Goal: Task Accomplishment & Management: Manage account settings

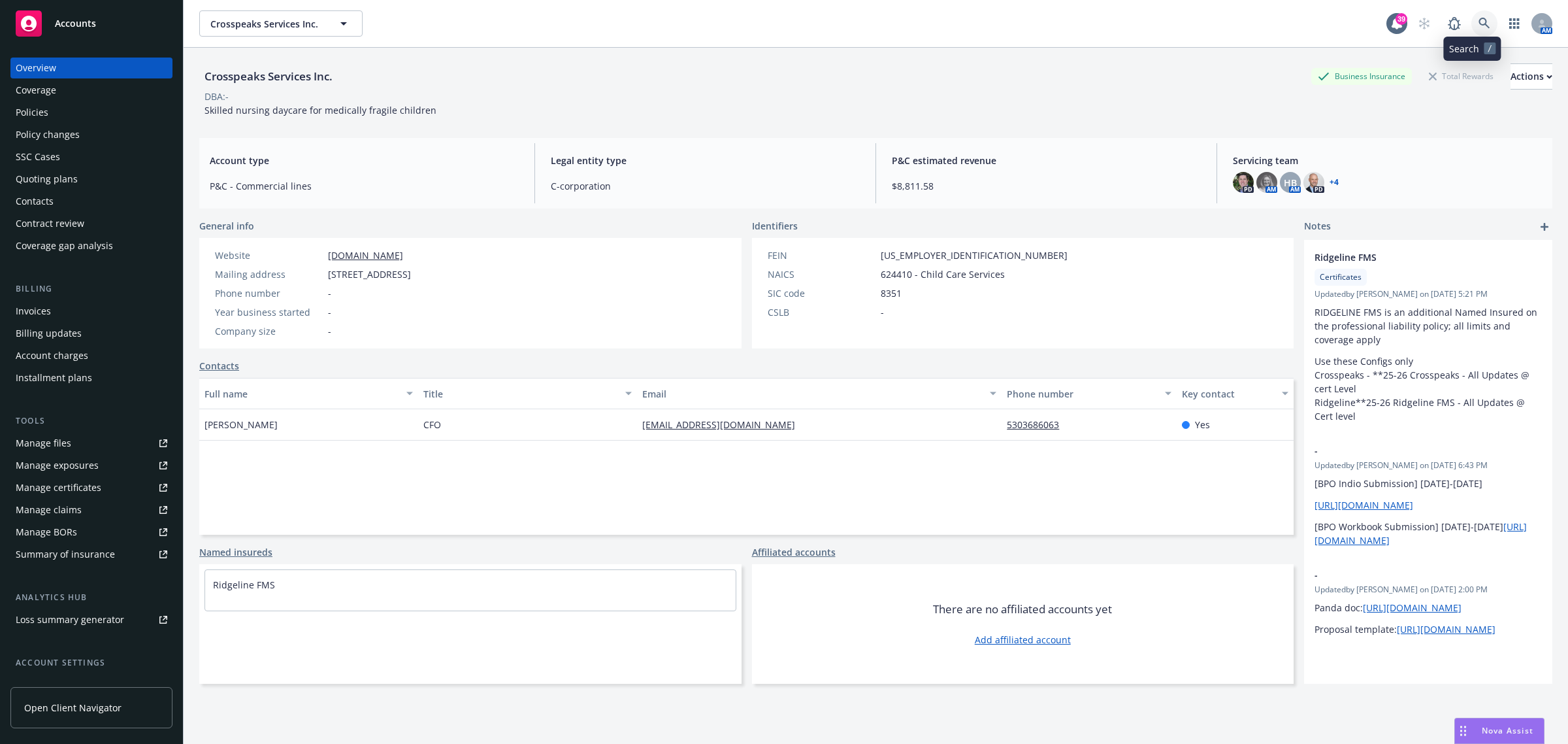
click at [1471, 23] on link at bounding box center [1484, 23] width 26 height 26
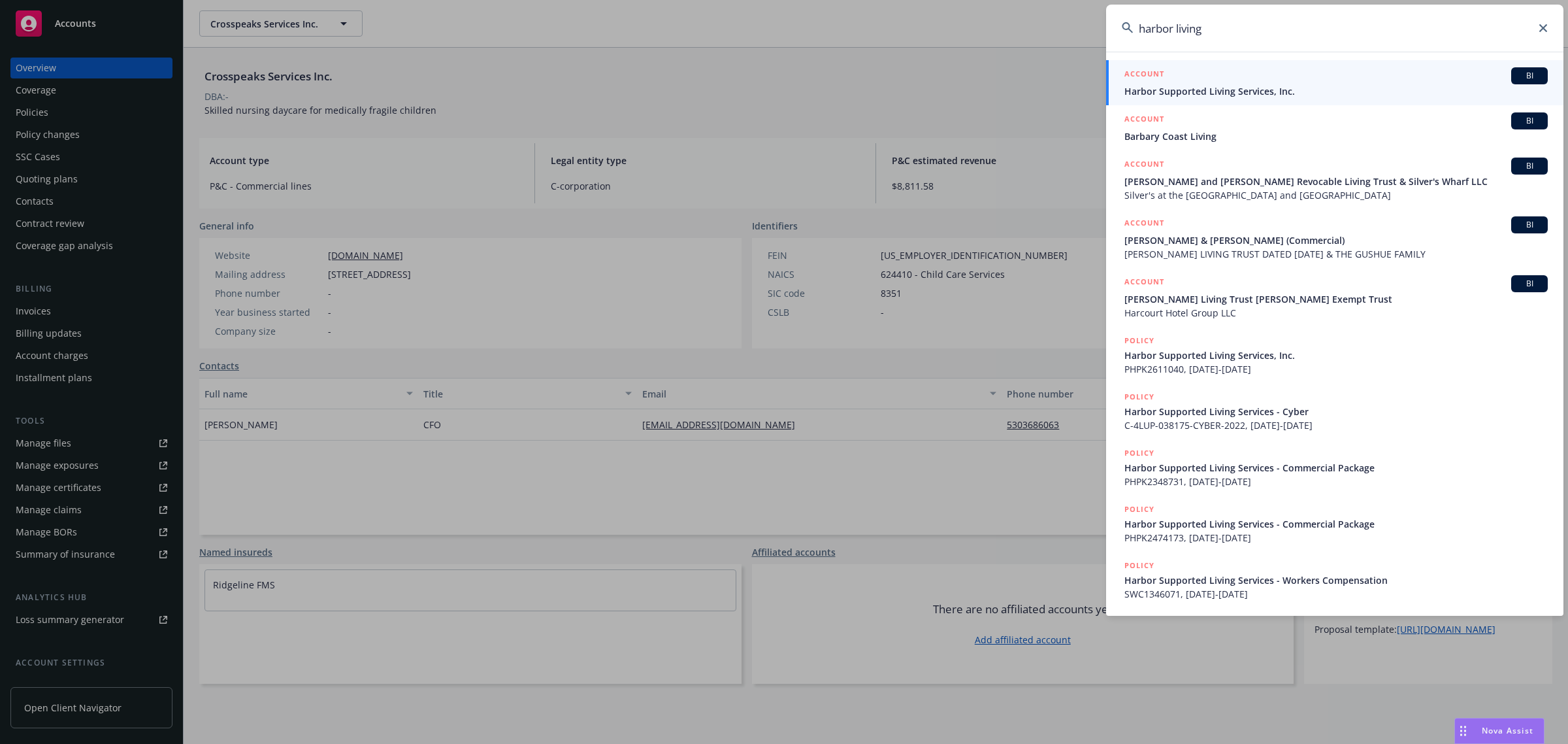
type input "harbor living"
click at [1259, 102] on link "ACCOUNT BI Harbor Supported Living Services, Inc." at bounding box center [1335, 82] width 457 height 45
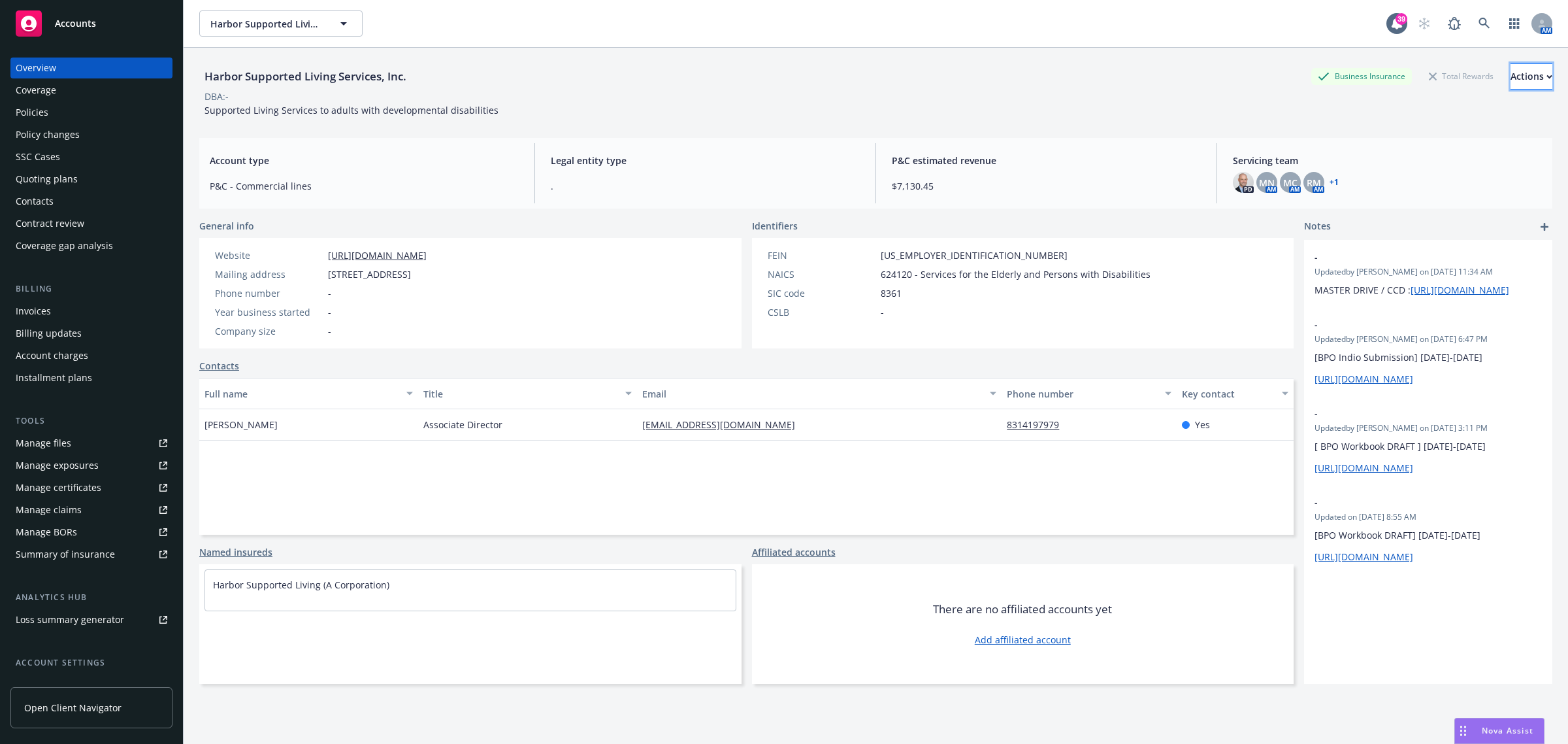
click at [1511, 79] on div "Actions" at bounding box center [1532, 76] width 42 height 25
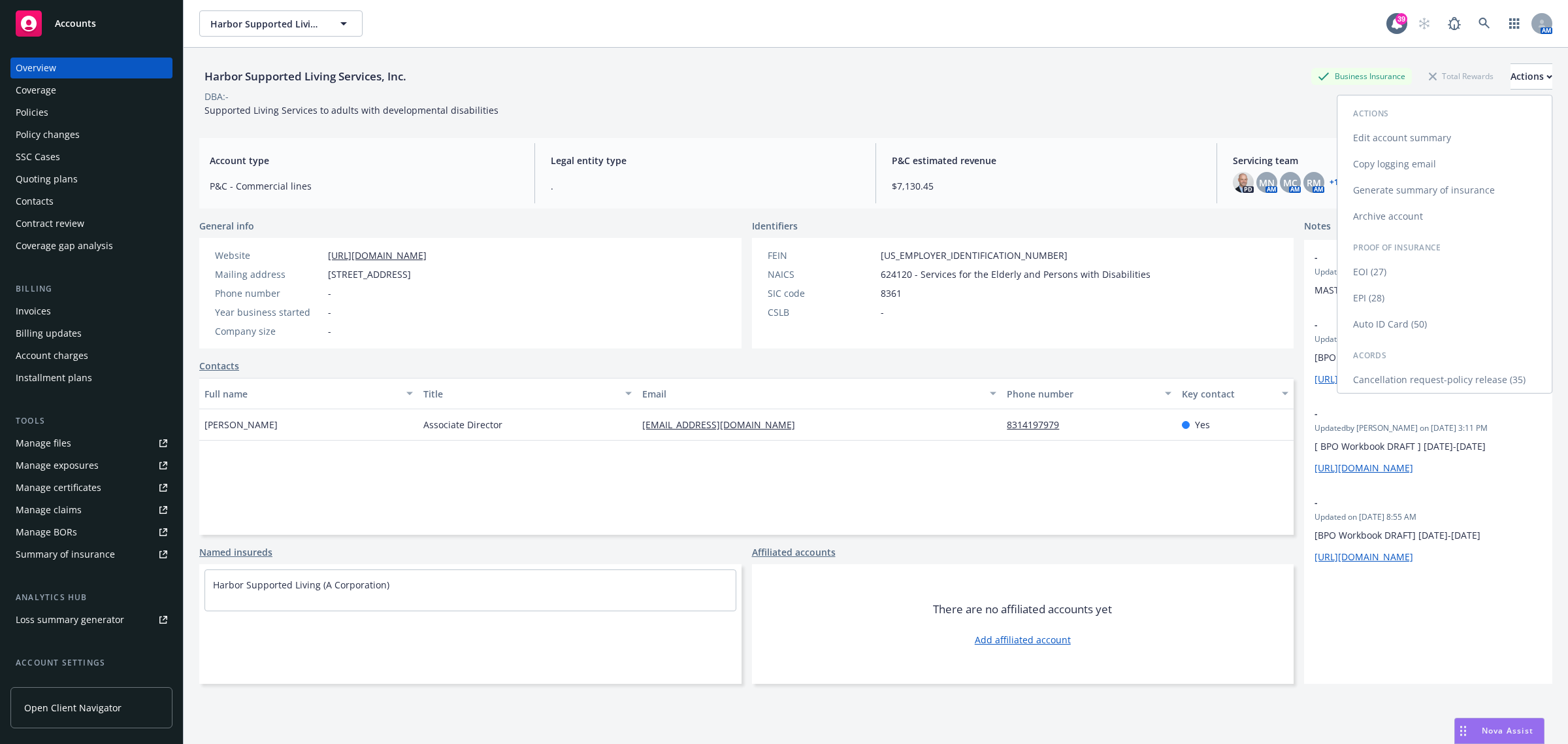
click at [1428, 155] on link "Copy logging email" at bounding box center [1444, 164] width 214 height 26
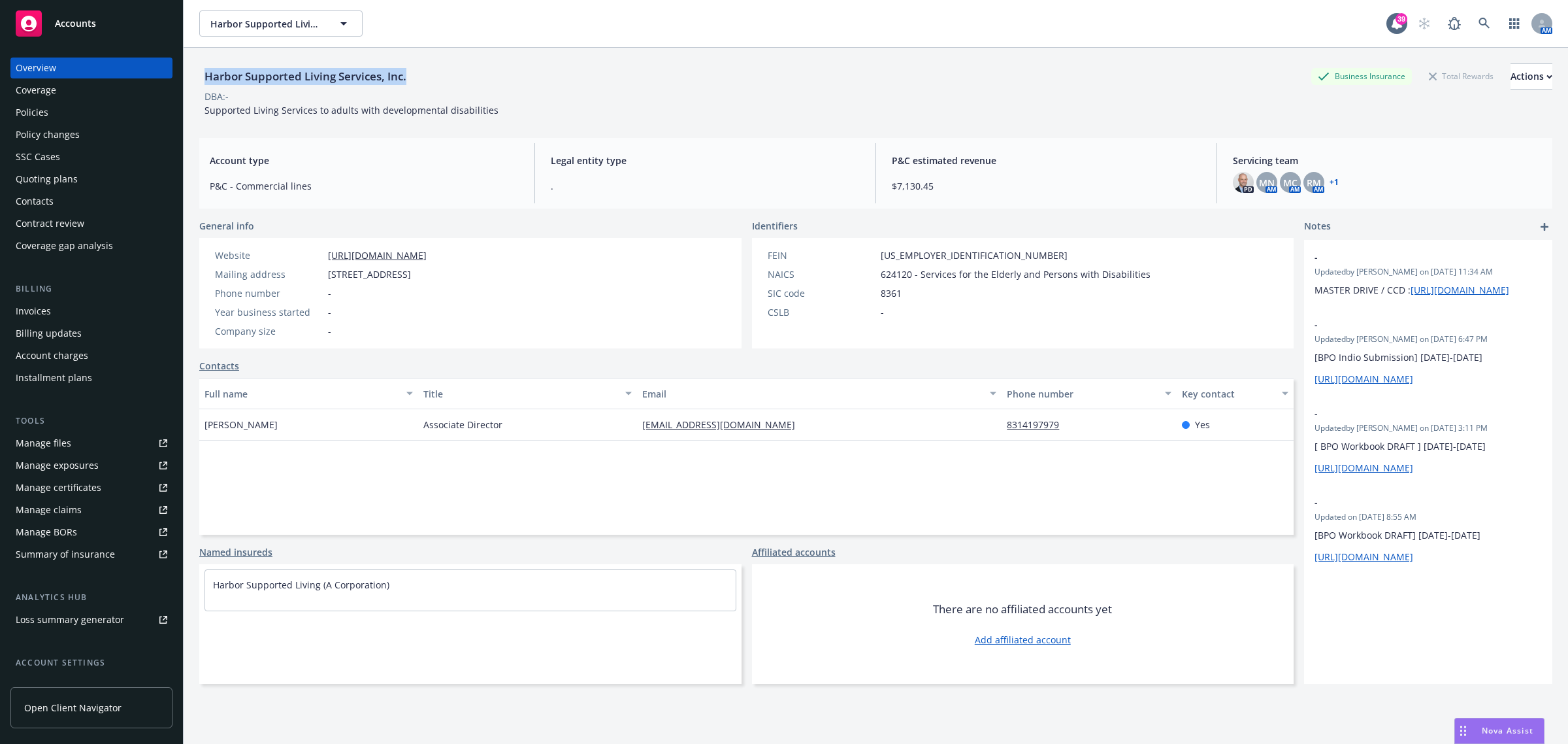
drag, startPoint x: 406, startPoint y: 70, endPoint x: 202, endPoint y: 77, distance: 204.1
click at [202, 77] on div "Harbor Supported Living Services, Inc." at bounding box center [305, 76] width 213 height 17
click at [95, 115] on div "Policies" at bounding box center [91, 112] width 152 height 21
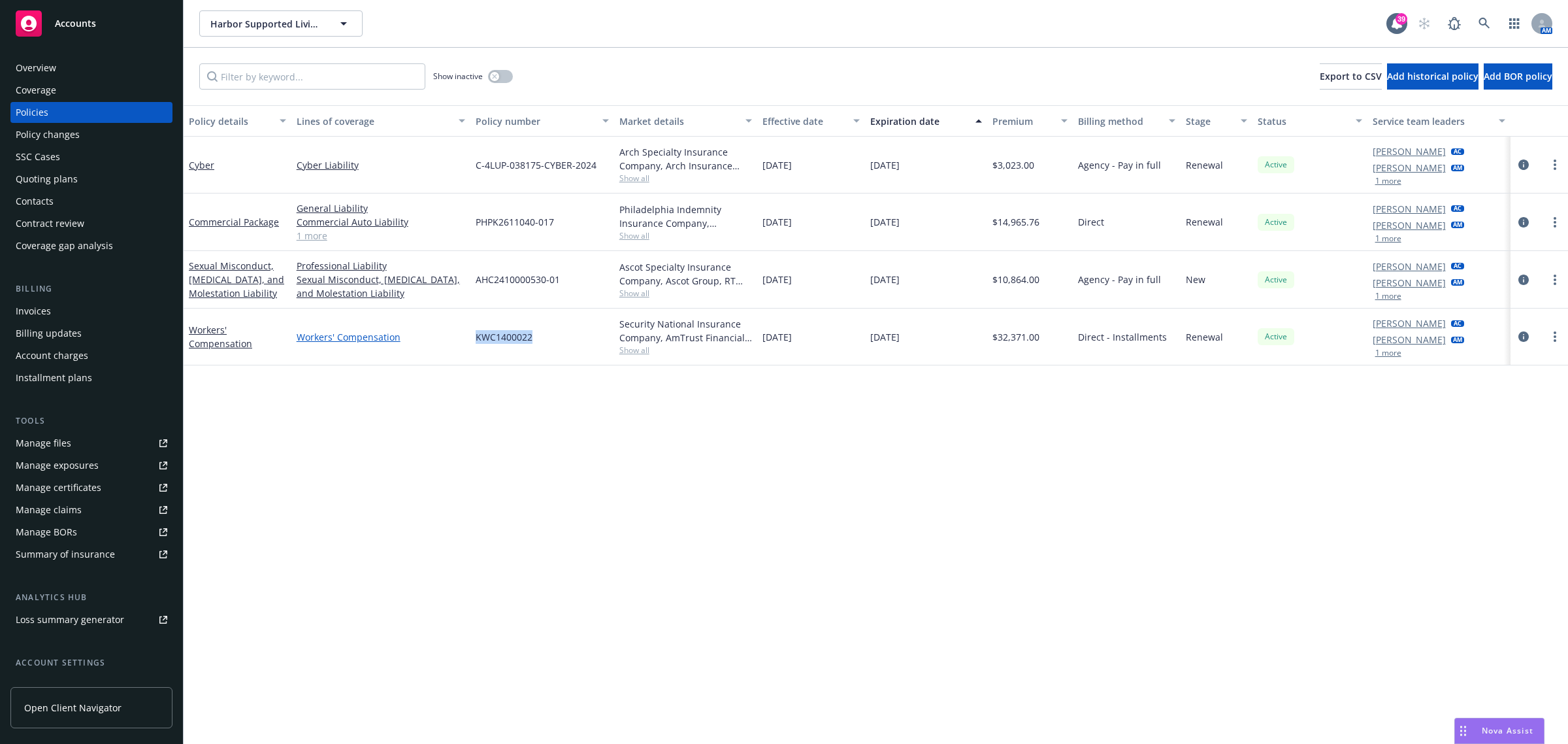
drag, startPoint x: 568, startPoint y: 341, endPoint x: 464, endPoint y: 338, distance: 104.0
click at [464, 338] on div "Workers' Compensation Workers' Compensation KWC1400022 Security National Insura…" at bounding box center [876, 336] width 1384 height 56
copy div "KWC1400022"
click at [533, 341] on div "KWC1400022" at bounding box center [542, 336] width 144 height 56
click at [541, 339] on div "KWC1400022" at bounding box center [542, 336] width 144 height 56
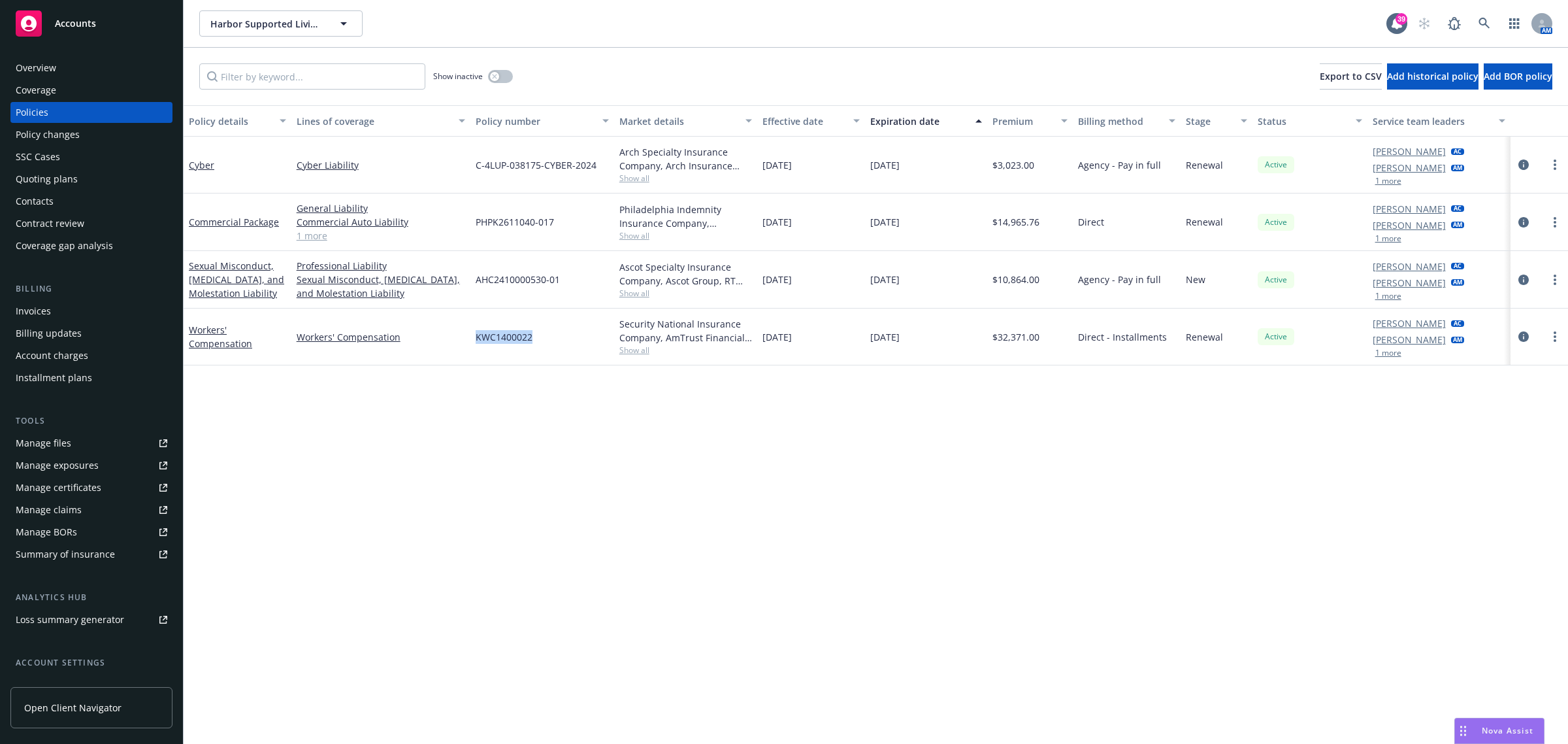
click at [542, 339] on div "KWC1400022" at bounding box center [542, 336] width 144 height 56
click at [544, 337] on div "KWC1400022" at bounding box center [542, 336] width 144 height 56
drag, startPoint x: 544, startPoint y: 337, endPoint x: 475, endPoint y: 347, distance: 69.7
click at [475, 347] on div "KWC1400022" at bounding box center [542, 336] width 144 height 56
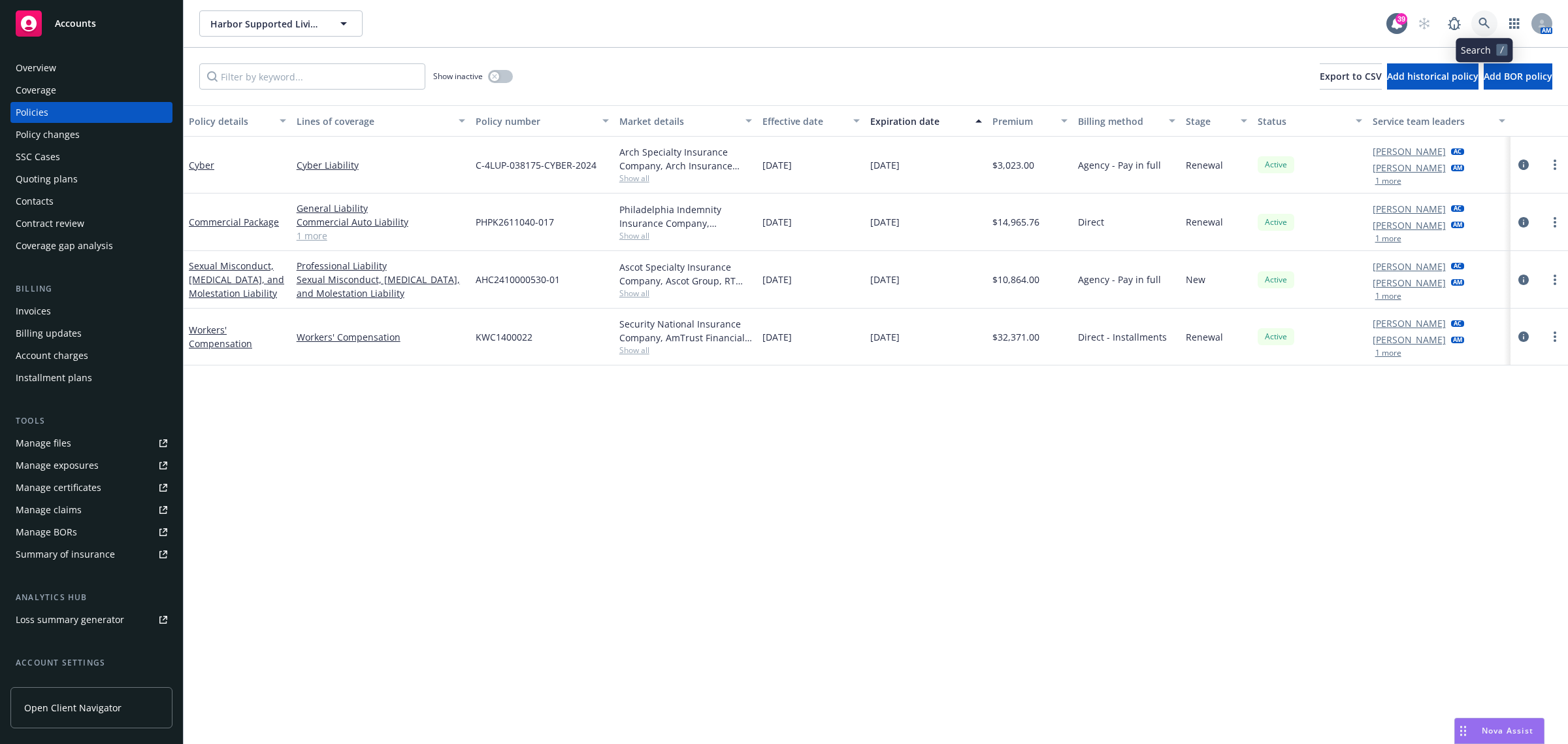
click at [1481, 21] on icon at bounding box center [1485, 23] width 12 height 12
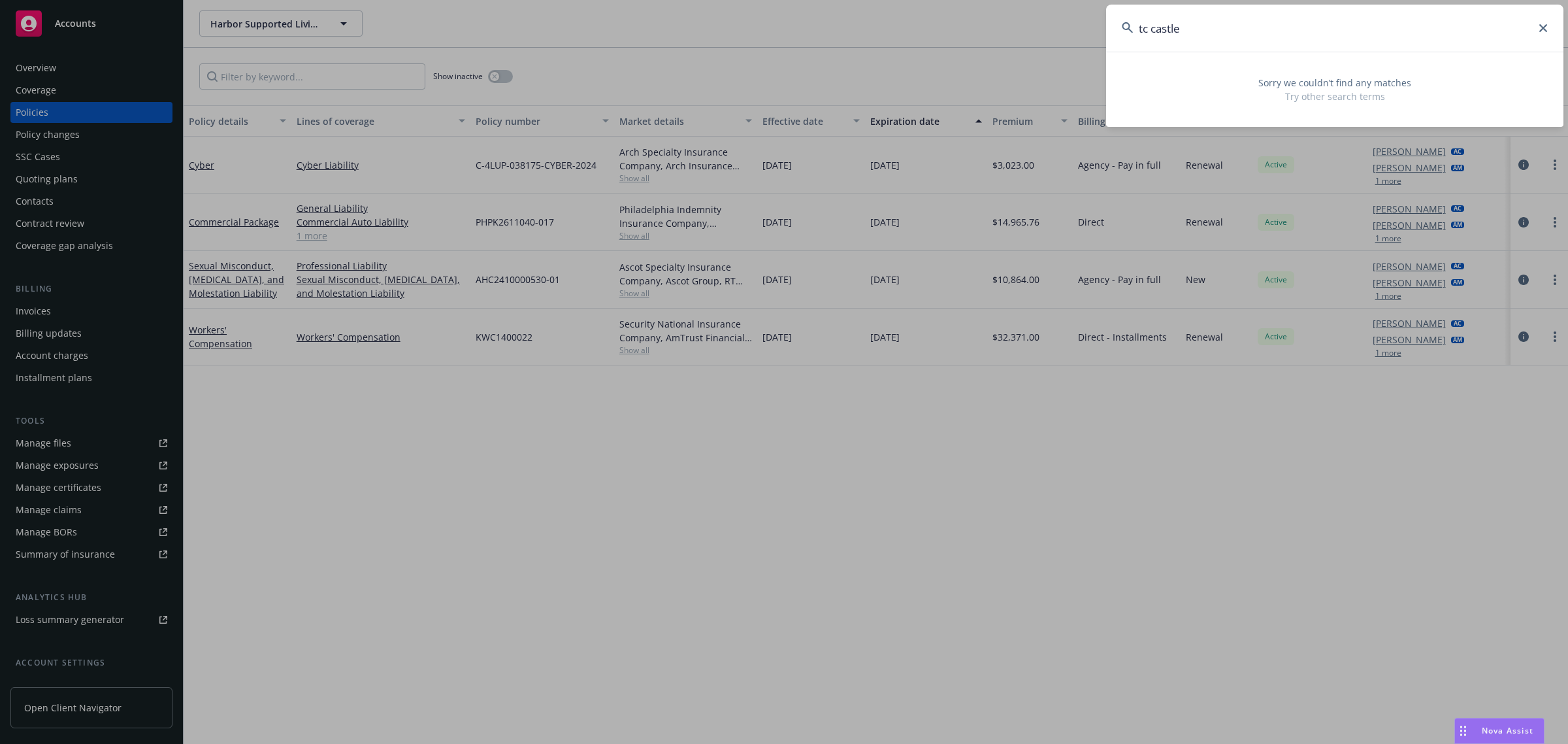
click at [1146, 25] on input "tc castle" at bounding box center [1335, 28] width 457 height 47
click at [1142, 26] on input "tc castle" at bounding box center [1335, 28] width 457 height 47
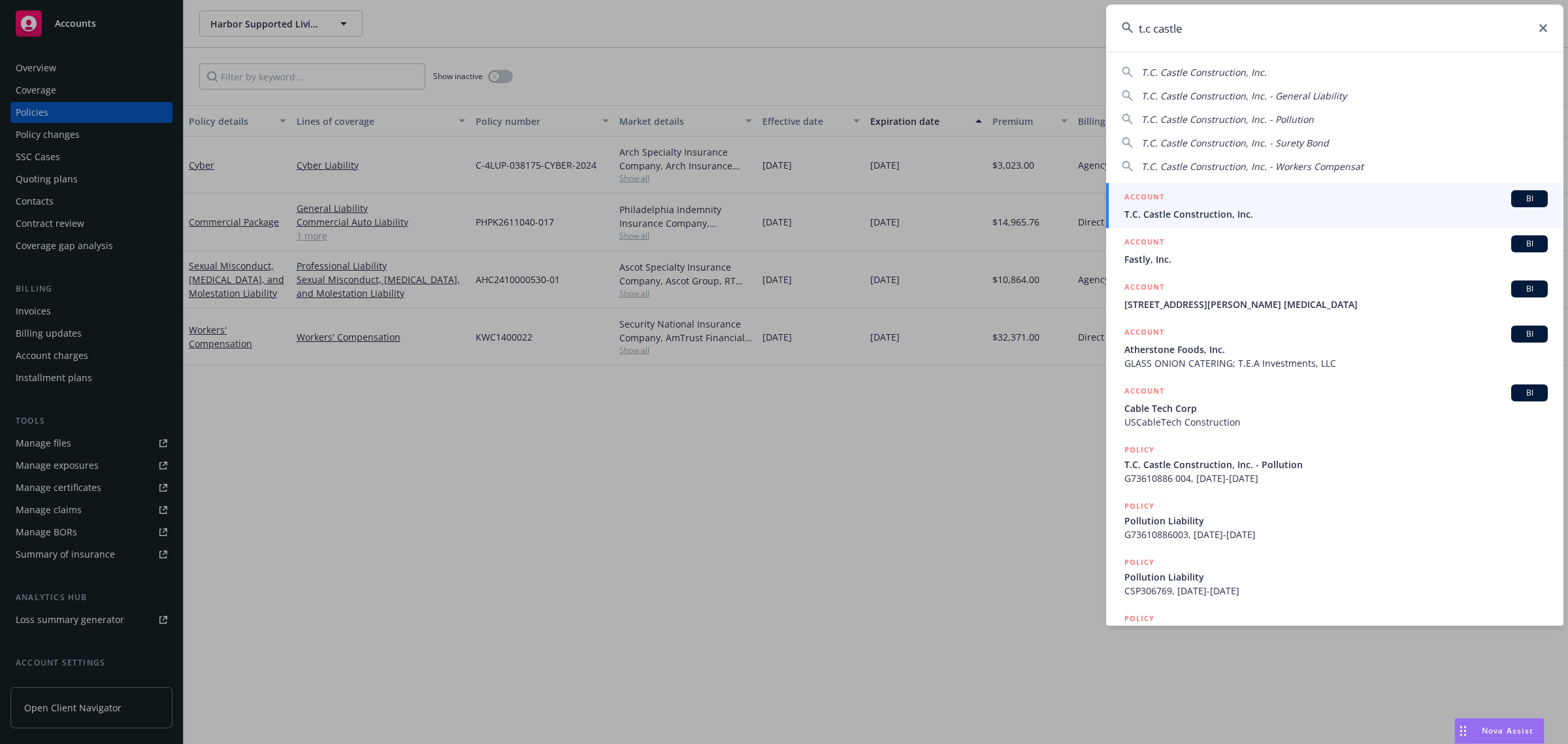
type input "t.c castle"
click at [1257, 210] on span "T.C. Castle Construction, Inc." at bounding box center [1336, 214] width 423 height 14
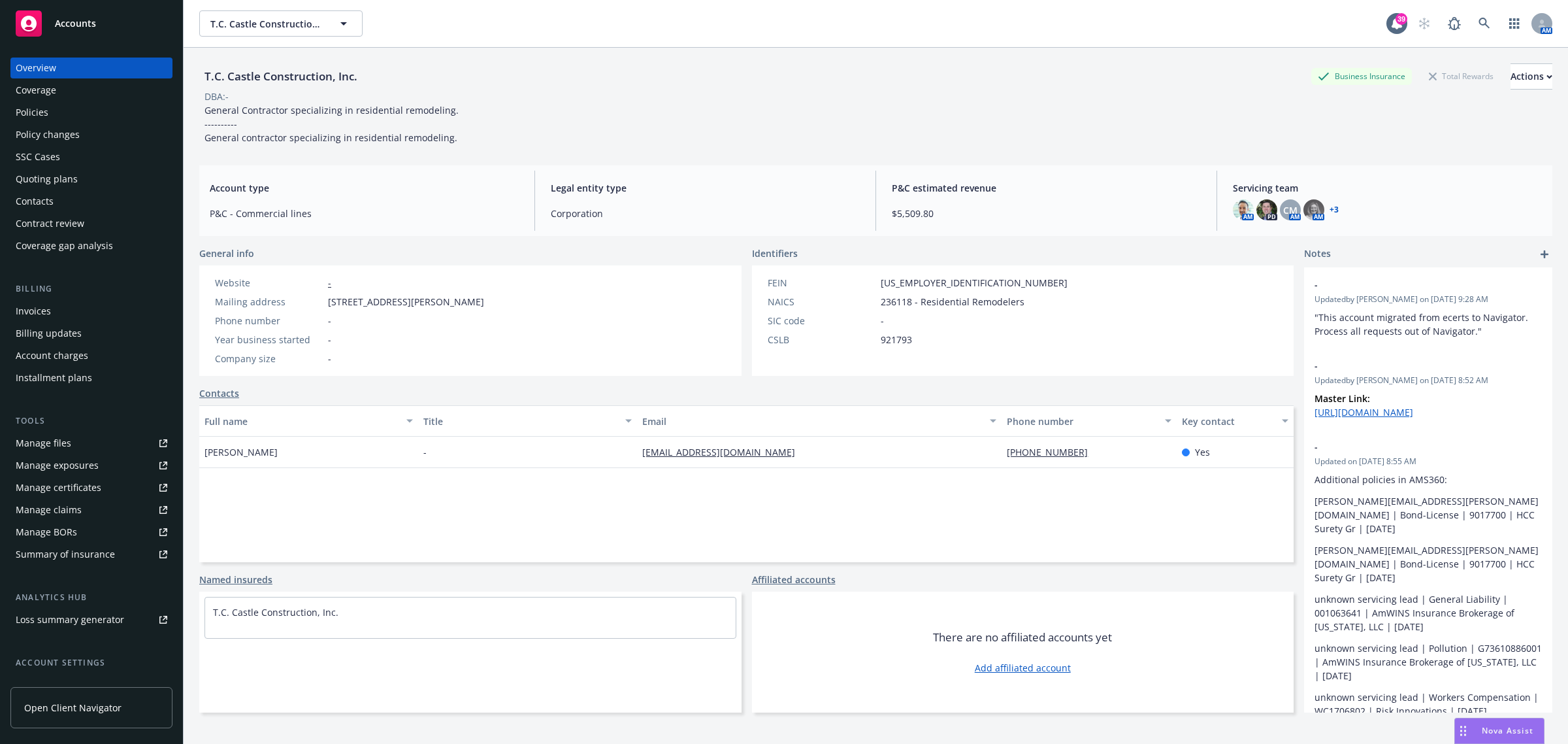
click at [46, 116] on div "Policies" at bounding box center [32, 112] width 33 height 21
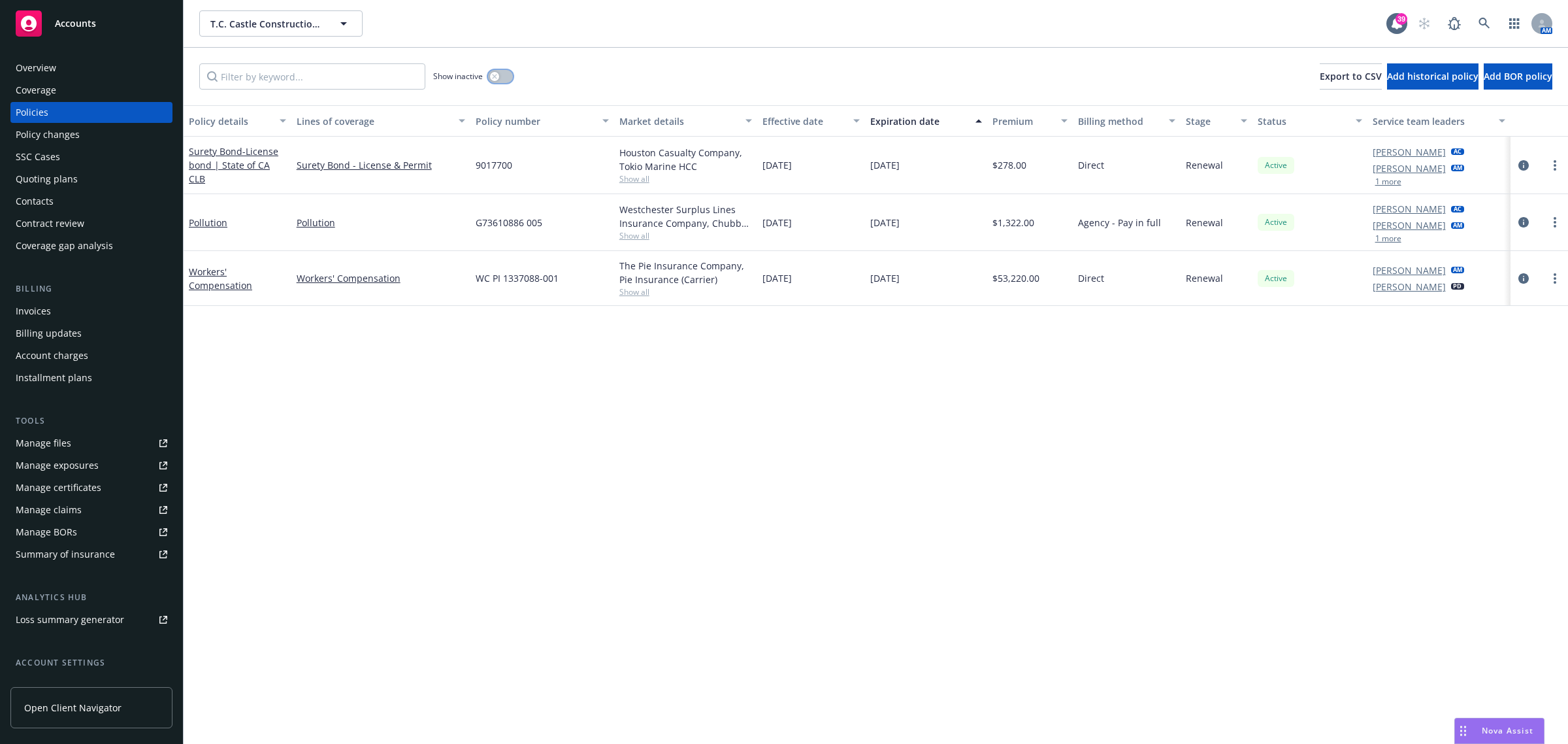
click at [503, 72] on button "button" at bounding box center [500, 76] width 25 height 13
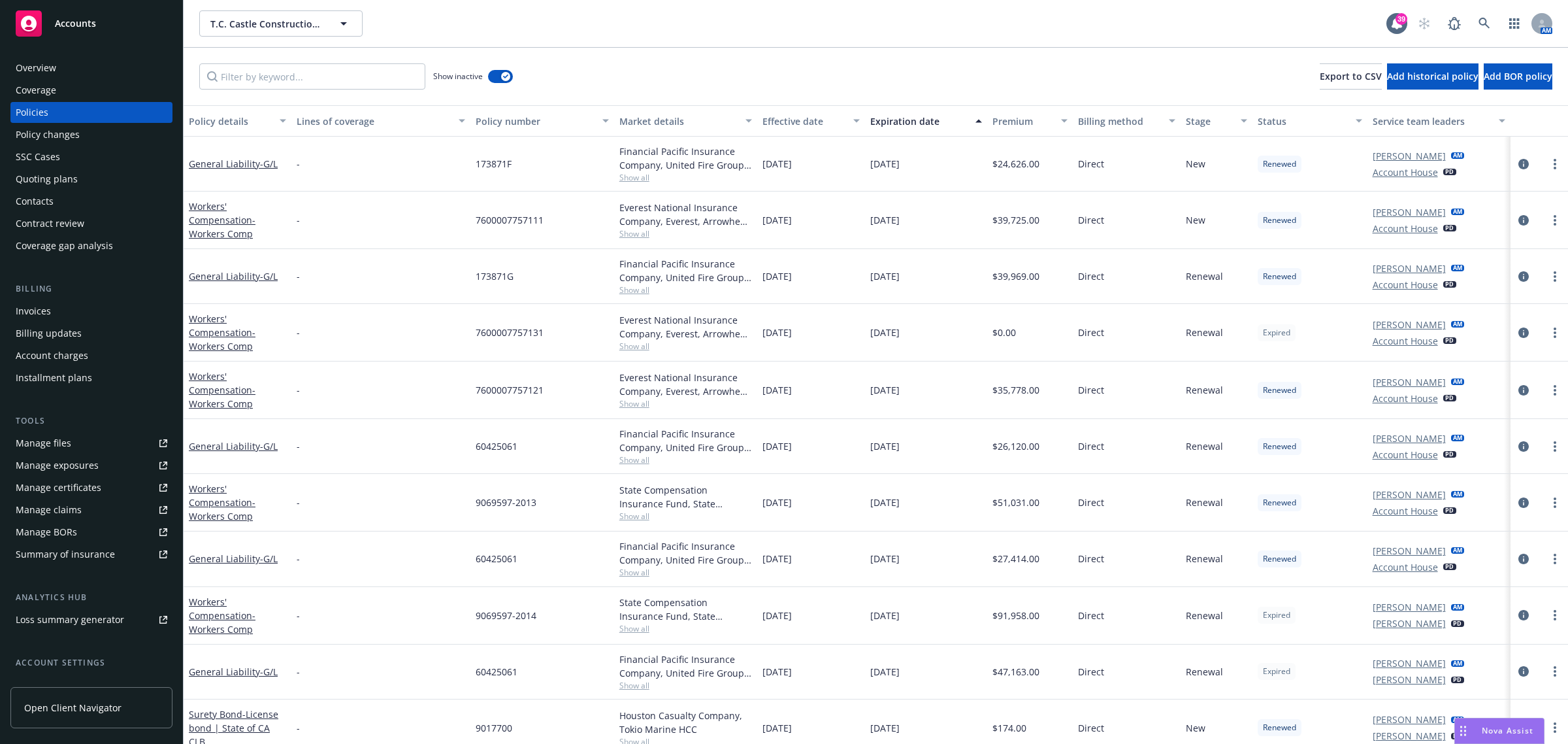
click at [783, 124] on div "Effective date" at bounding box center [804, 122] width 83 height 14
click at [784, 124] on div "Effective date" at bounding box center [804, 122] width 83 height 14
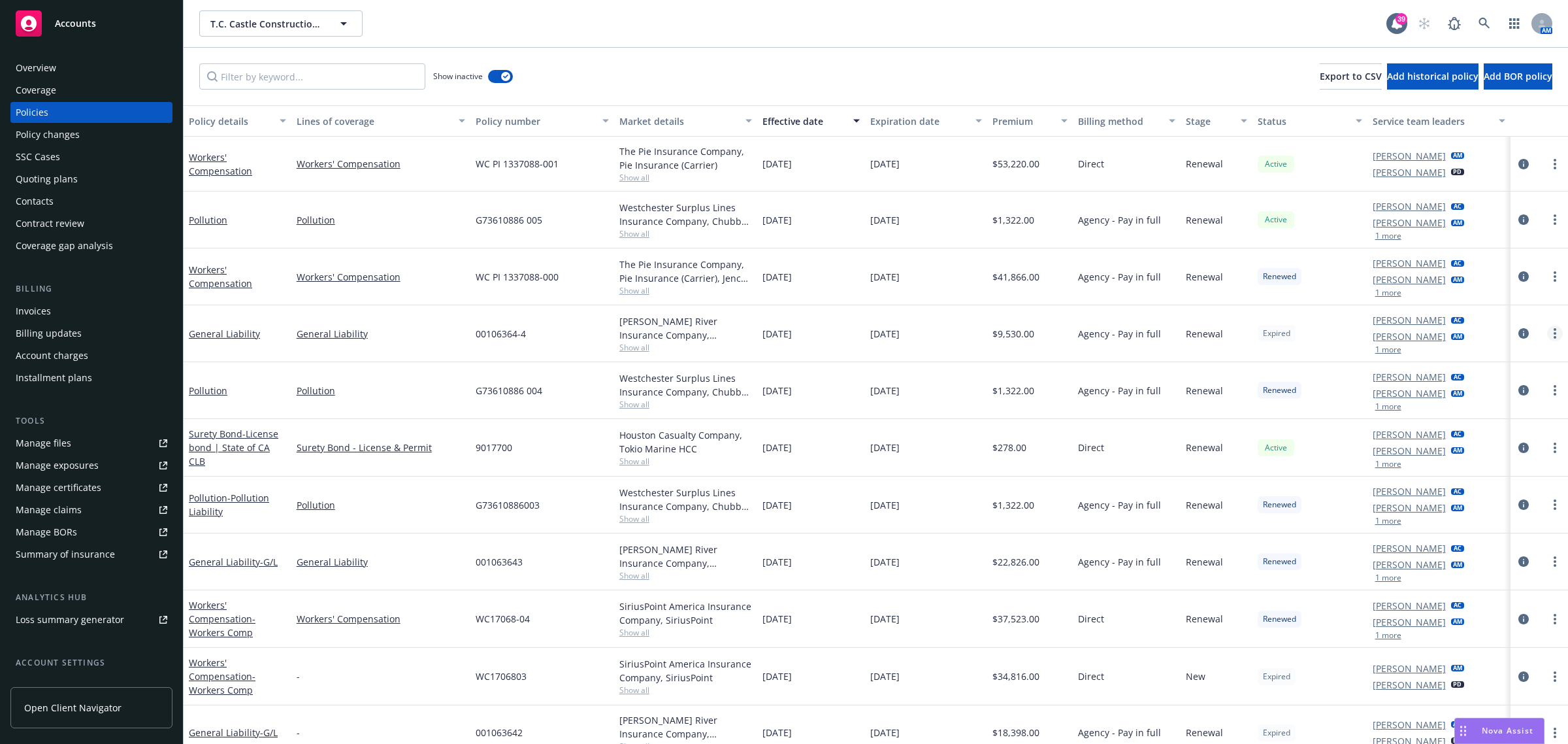
click at [1547, 326] on link "more" at bounding box center [1555, 333] width 16 height 16
click at [1488, 387] on link "Renew with incumbent" at bounding box center [1473, 387] width 154 height 26
select select "12"
select select "CA"
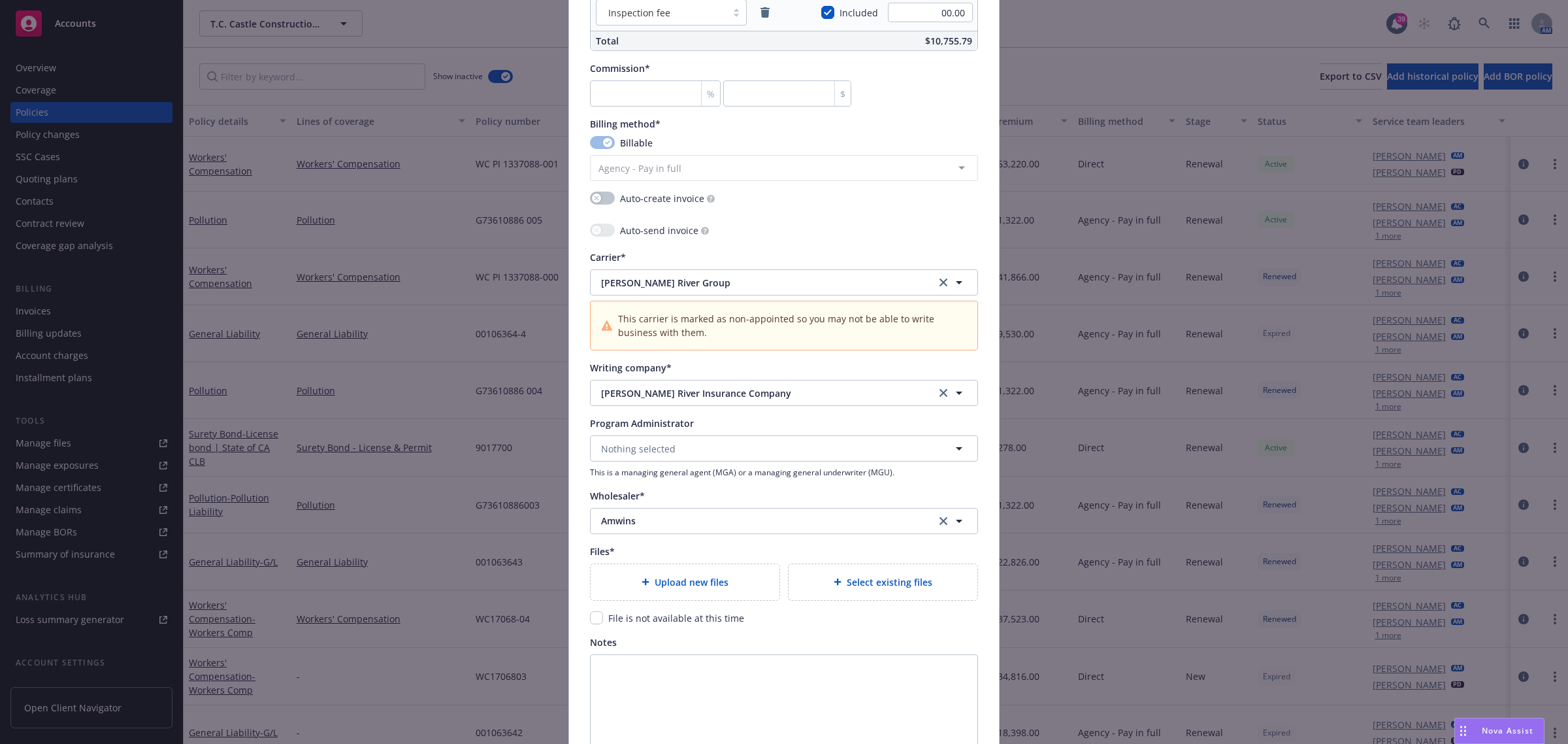
scroll to position [1041, 0]
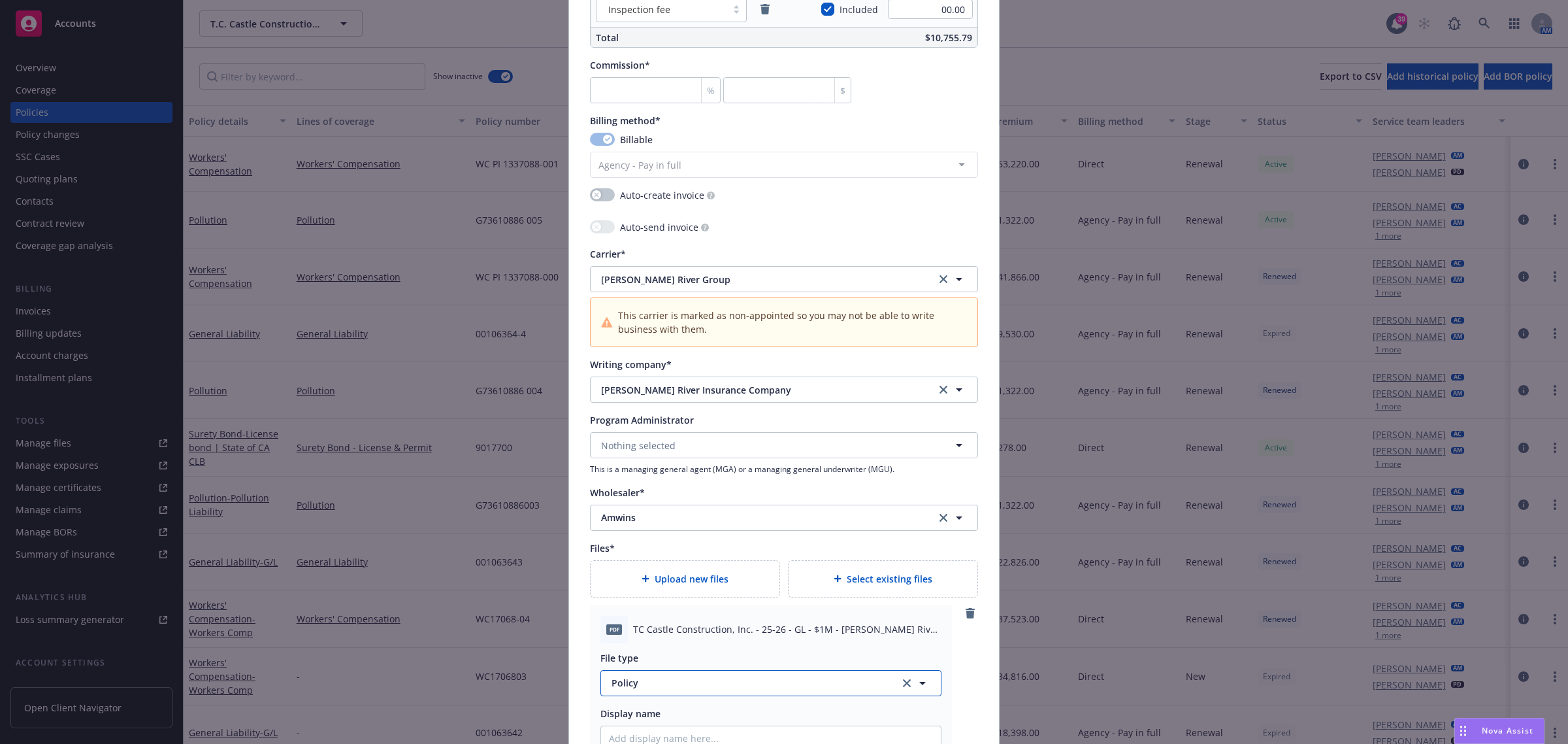
click at [633, 692] on button "Policy" at bounding box center [771, 683] width 341 height 26
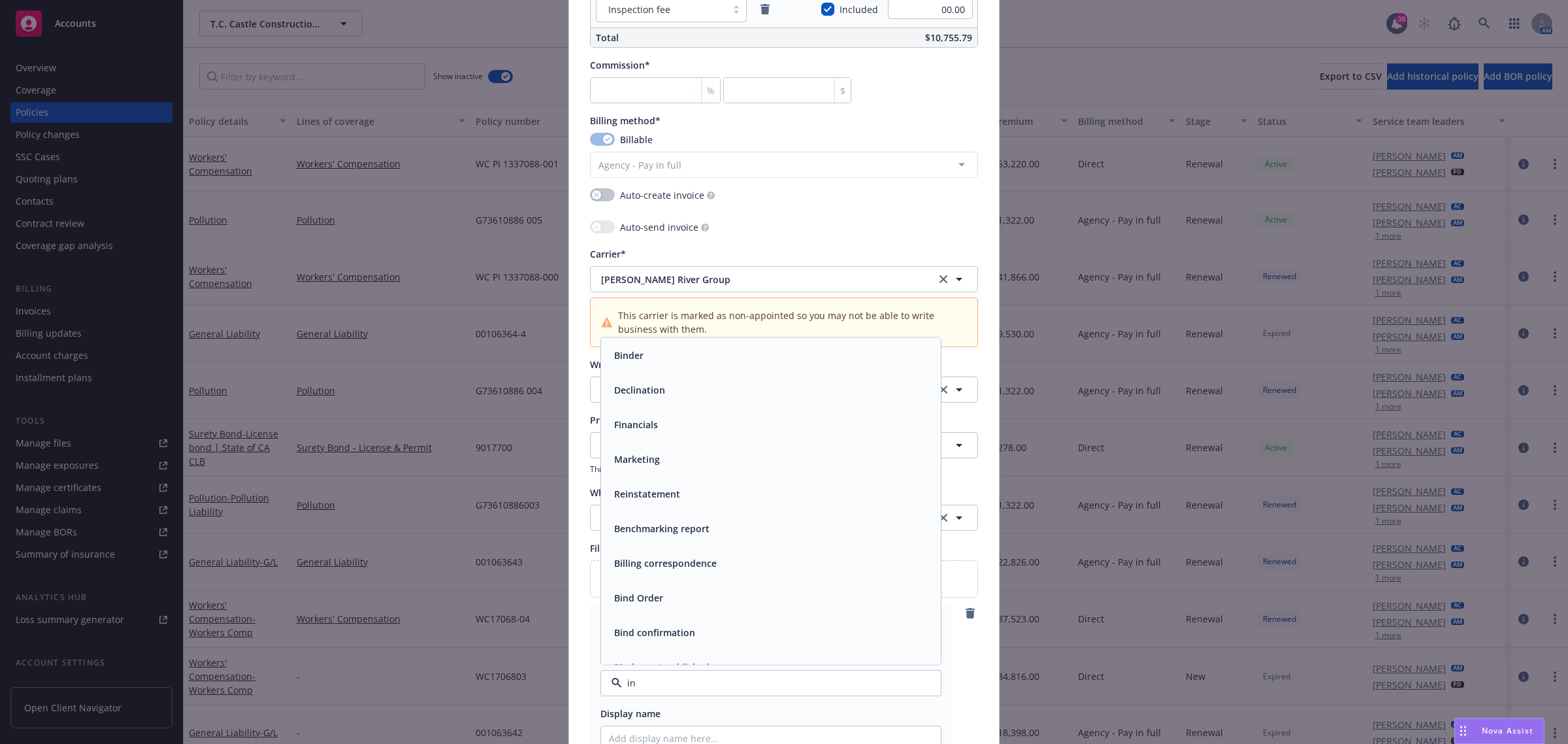
type input "inv"
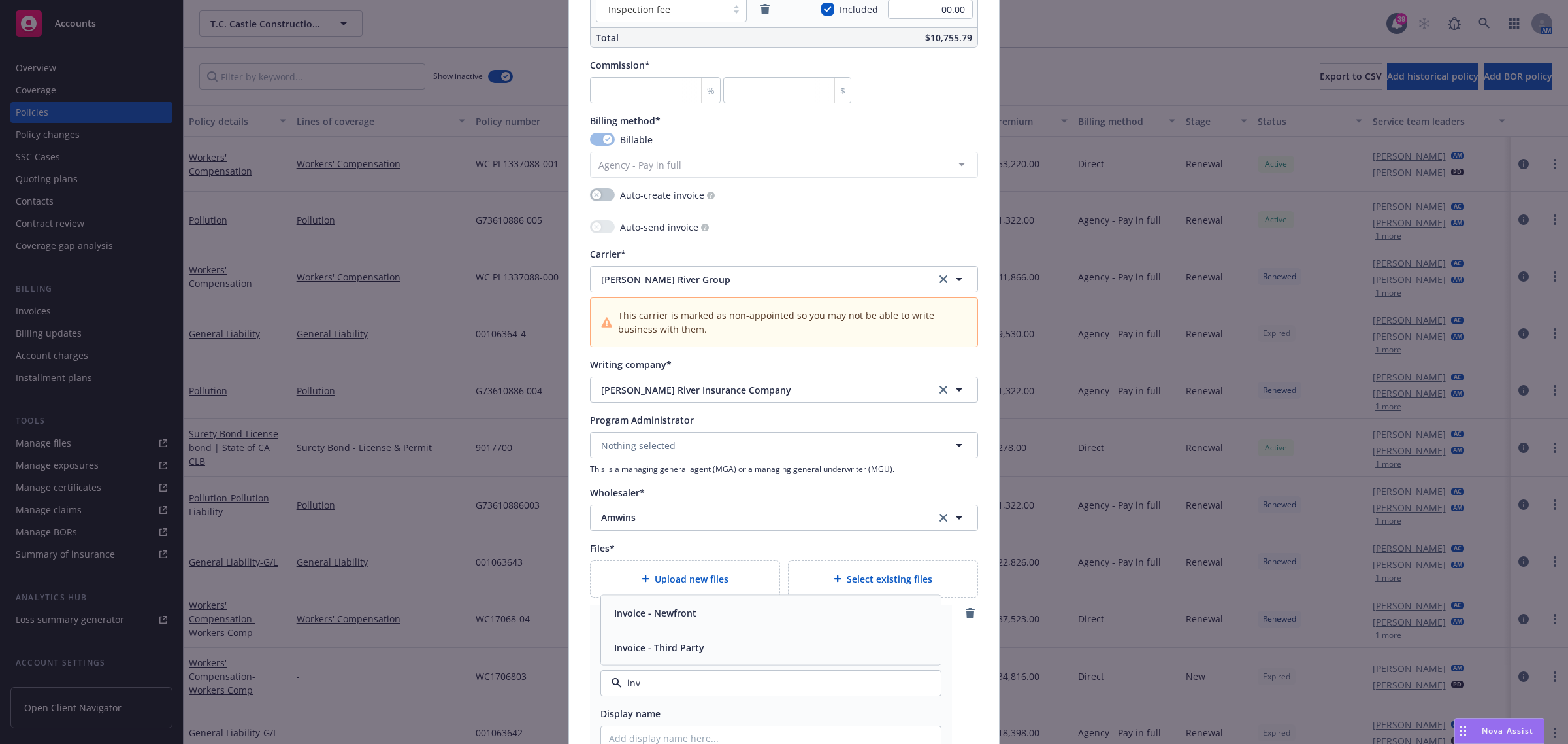
click at [675, 652] on span "Invoice - Third Party" at bounding box center [659, 647] width 90 height 14
type textarea "x"
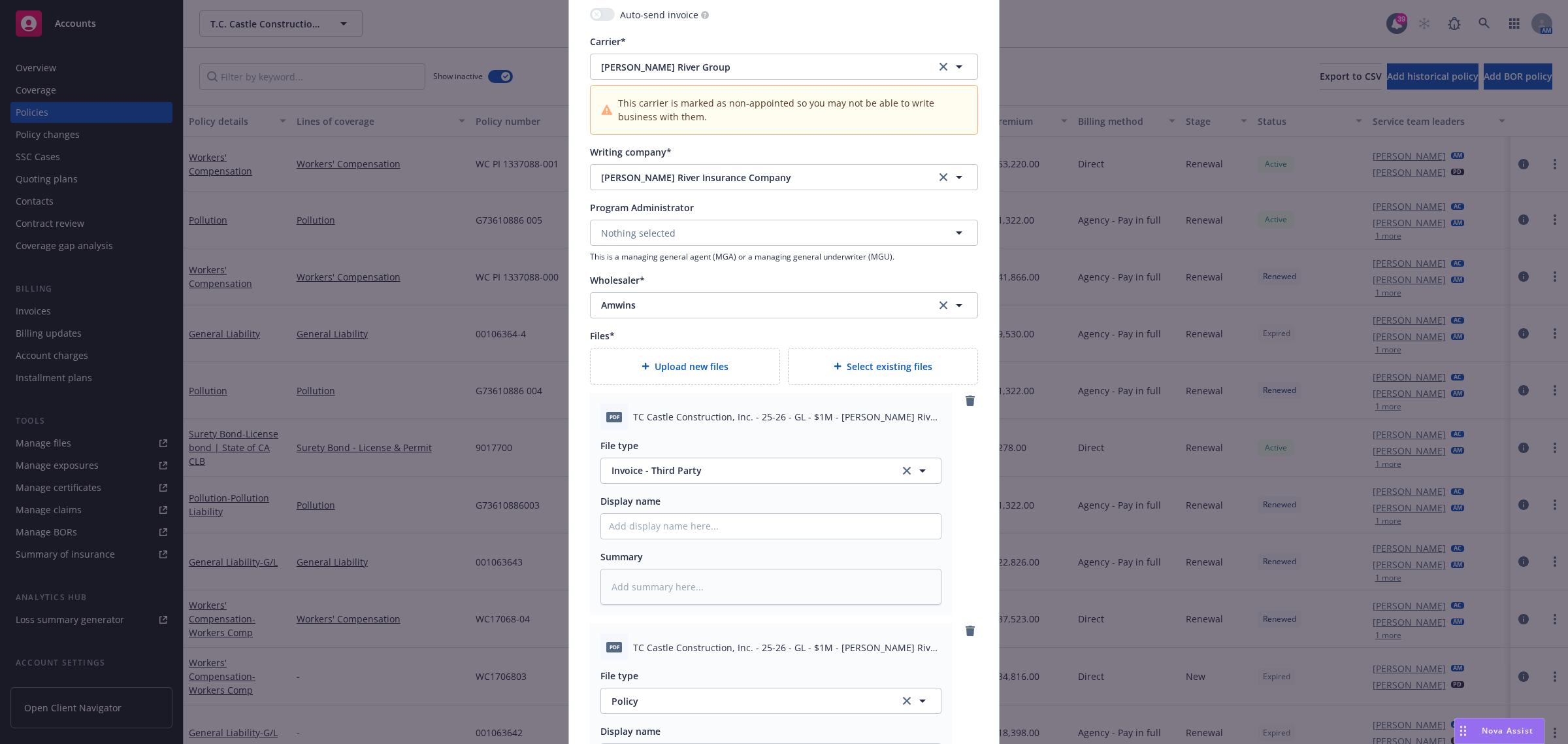
scroll to position [1449, 0]
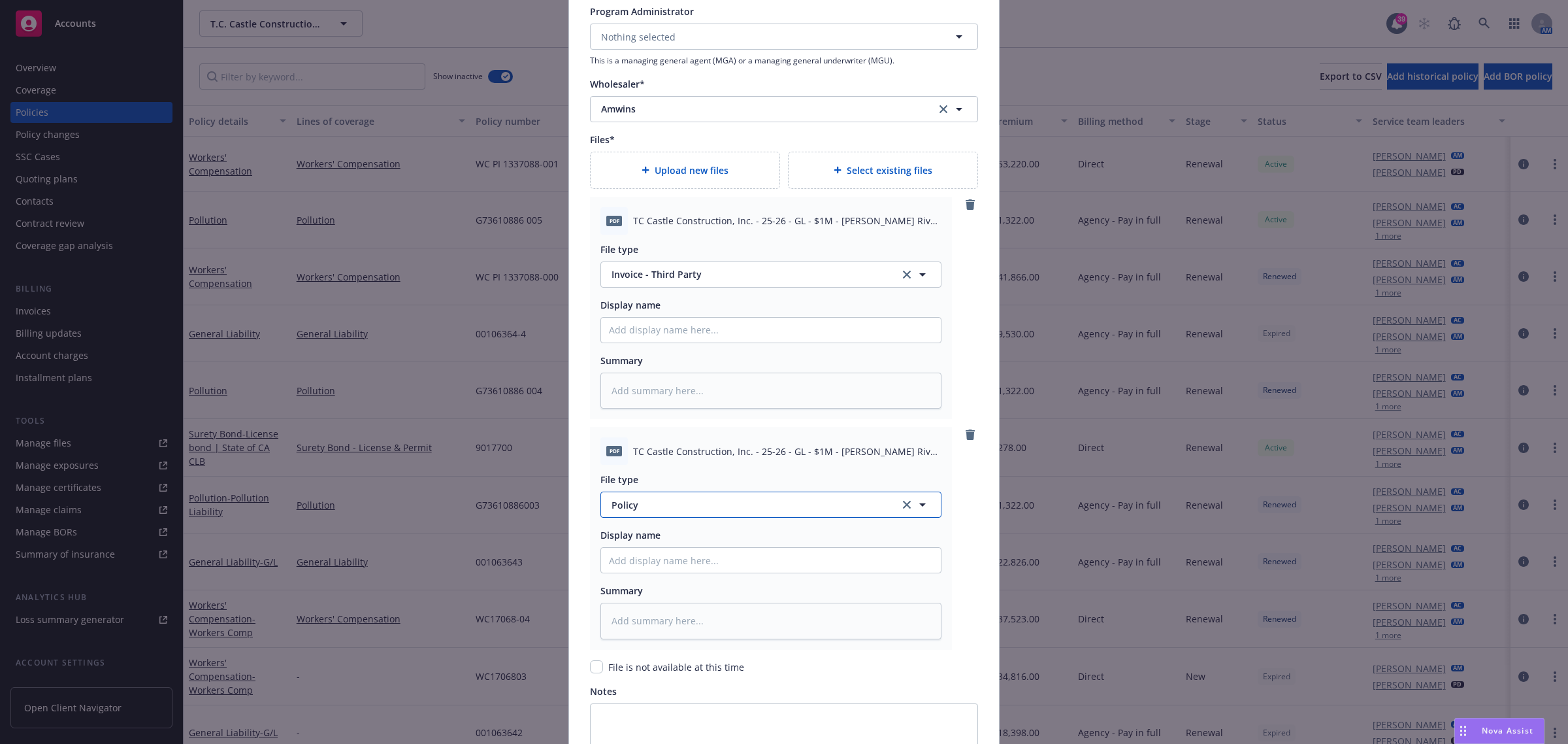
click at [654, 515] on button "Policy" at bounding box center [771, 504] width 341 height 26
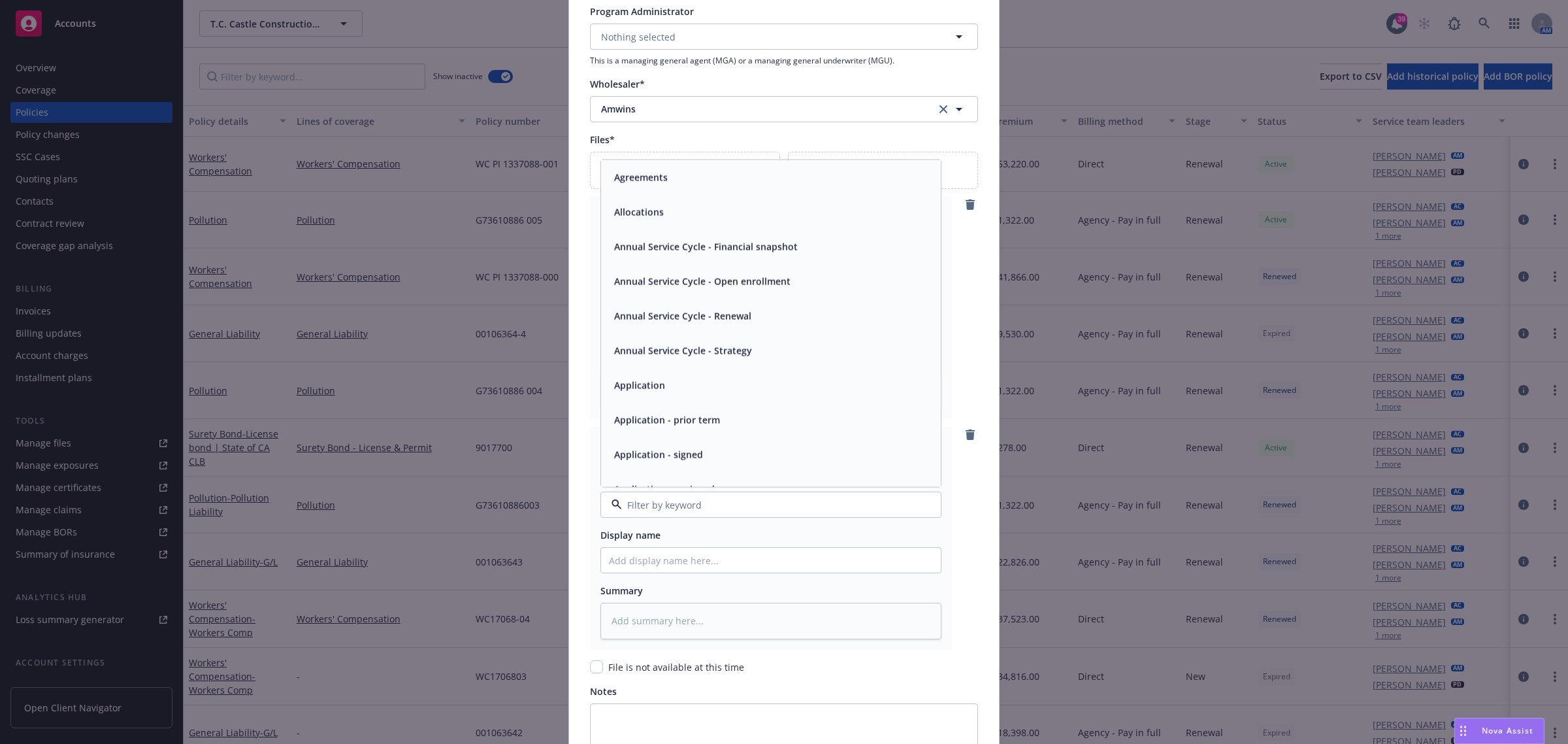
type input "n"
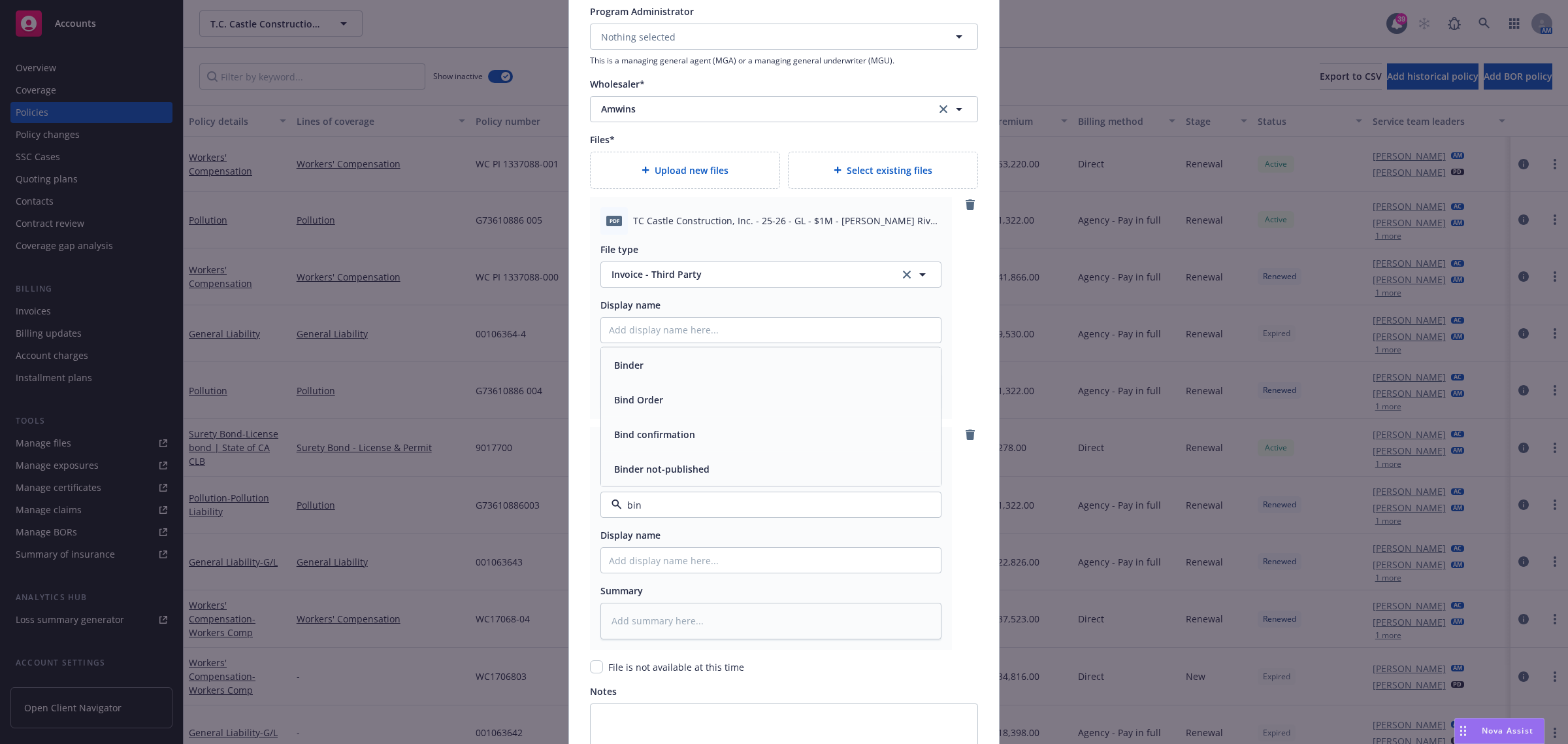
type input "bind"
click at [641, 357] on div "Binder" at bounding box center [771, 365] width 324 height 19
type textarea "x"
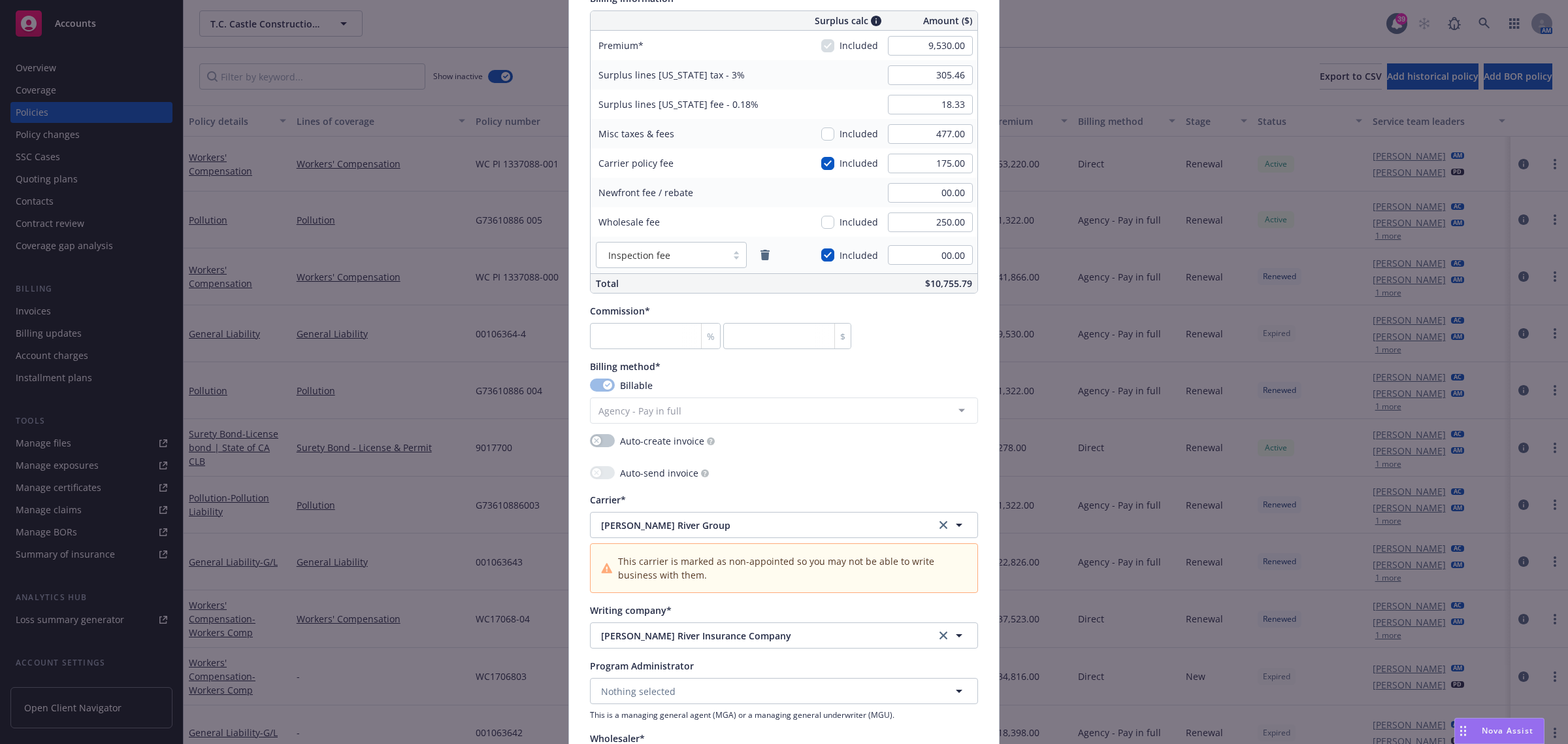
scroll to position [731, 0]
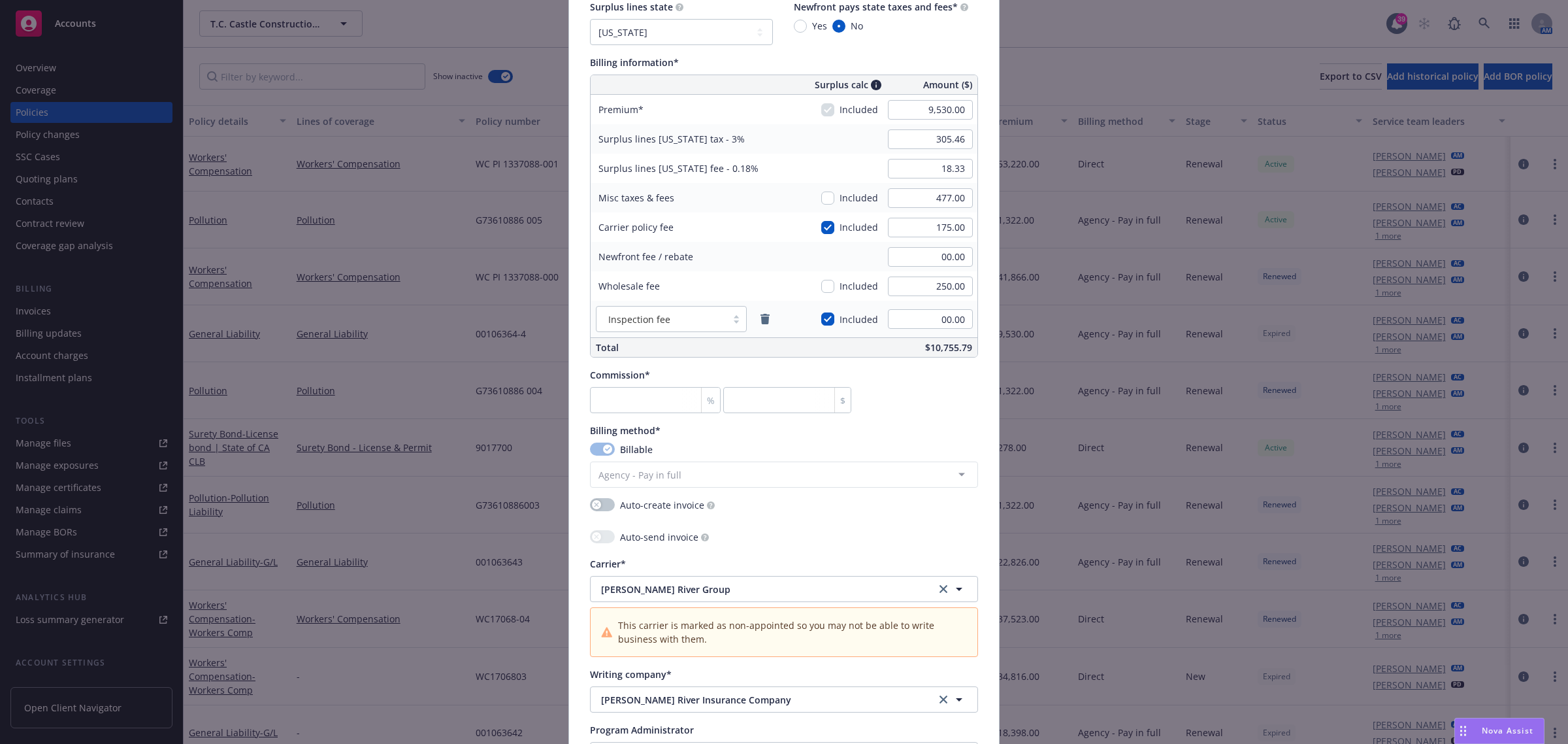
click at [792, 125] on div "Surplus lines [US_STATE] tax - 3% 305.46" at bounding box center [784, 139] width 387 height 30
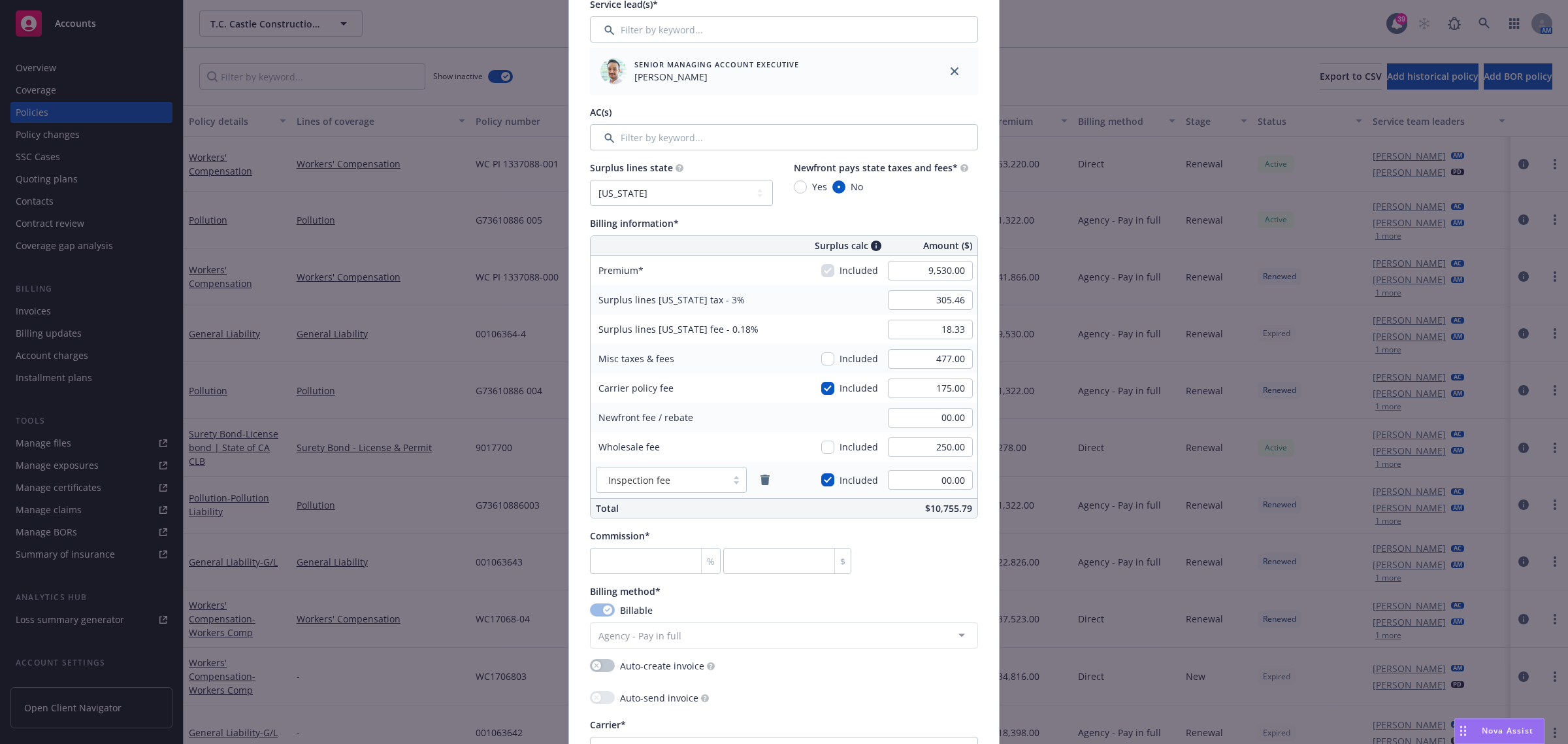
scroll to position [567, 0]
click at [941, 394] on input "175.00" at bounding box center [930, 391] width 85 height 20
type input "195"
type input "291.75"
type input "17.51"
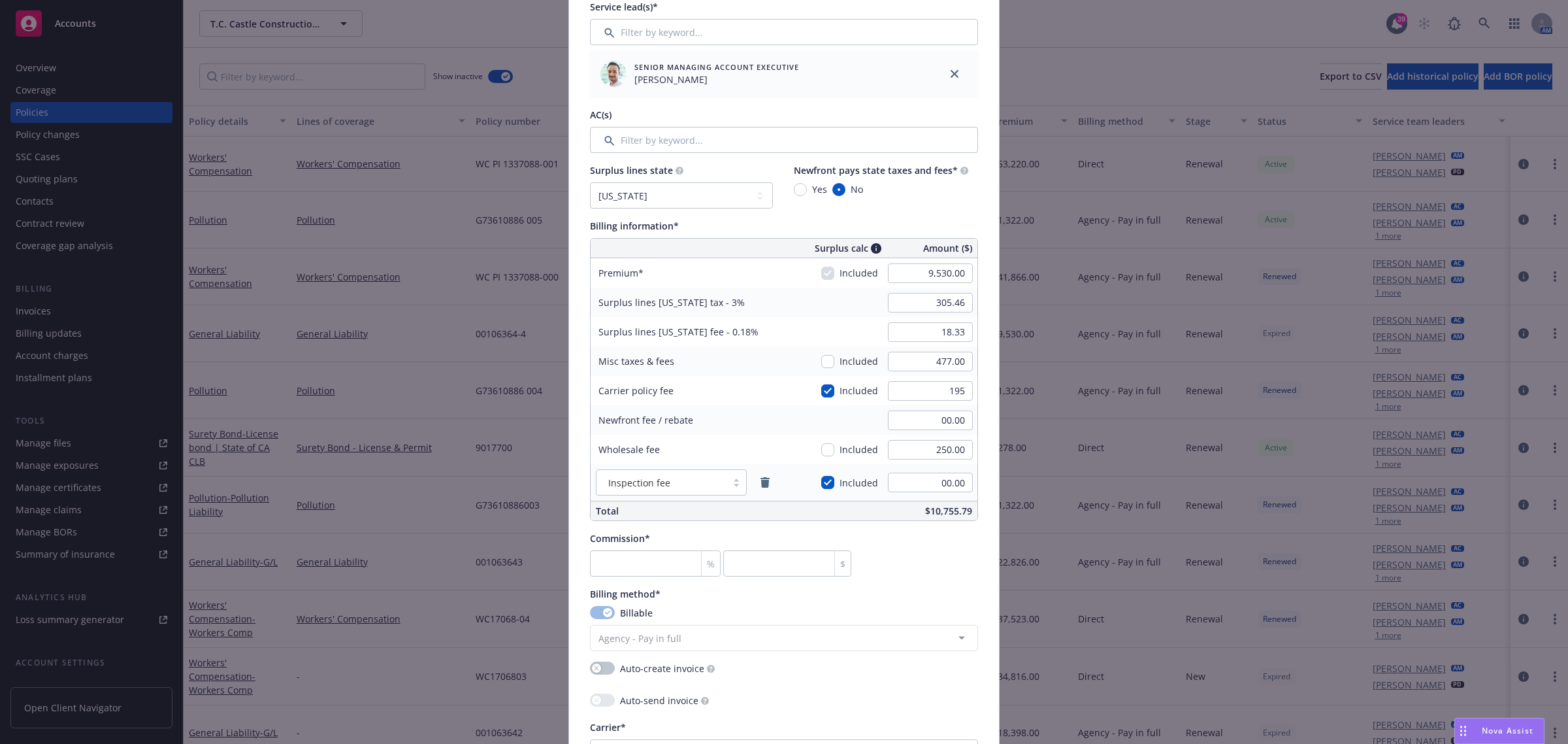
type input "195.00"
type textarea "x"
click at [801, 418] on div "Newfront fee / rebate 00.00" at bounding box center [784, 420] width 387 height 30
click at [961, 325] on input "17.51" at bounding box center [930, 332] width 85 height 20
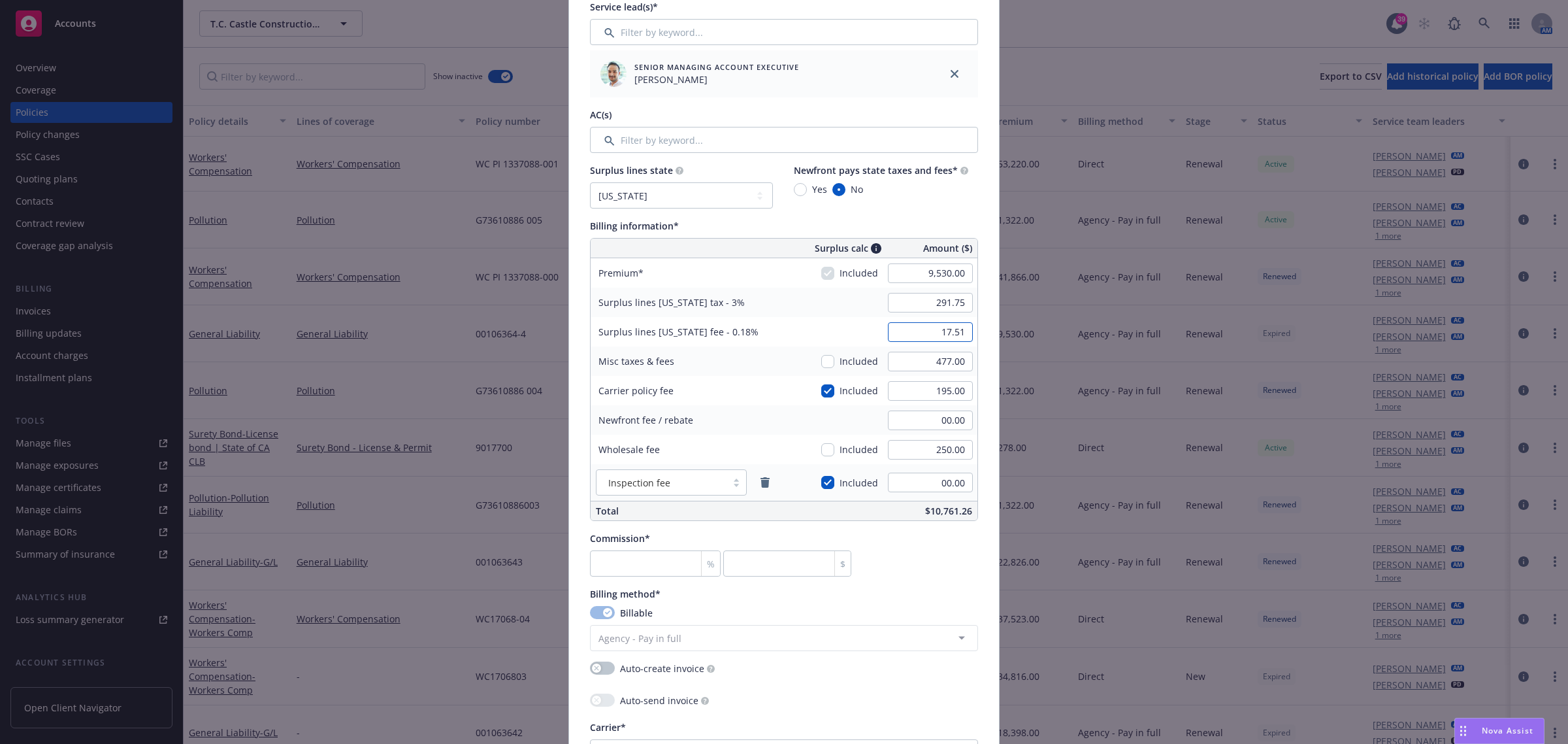
click at [959, 333] on input "17.51" at bounding box center [930, 332] width 85 height 20
type input "17.50"
type textarea "x"
click at [929, 201] on div "Surplus lines state No surplus lines state [US_STATE] [US_STATE] [US_STATE] [US…" at bounding box center [784, 186] width 388 height 45
click at [616, 566] on input "number" at bounding box center [655, 563] width 131 height 26
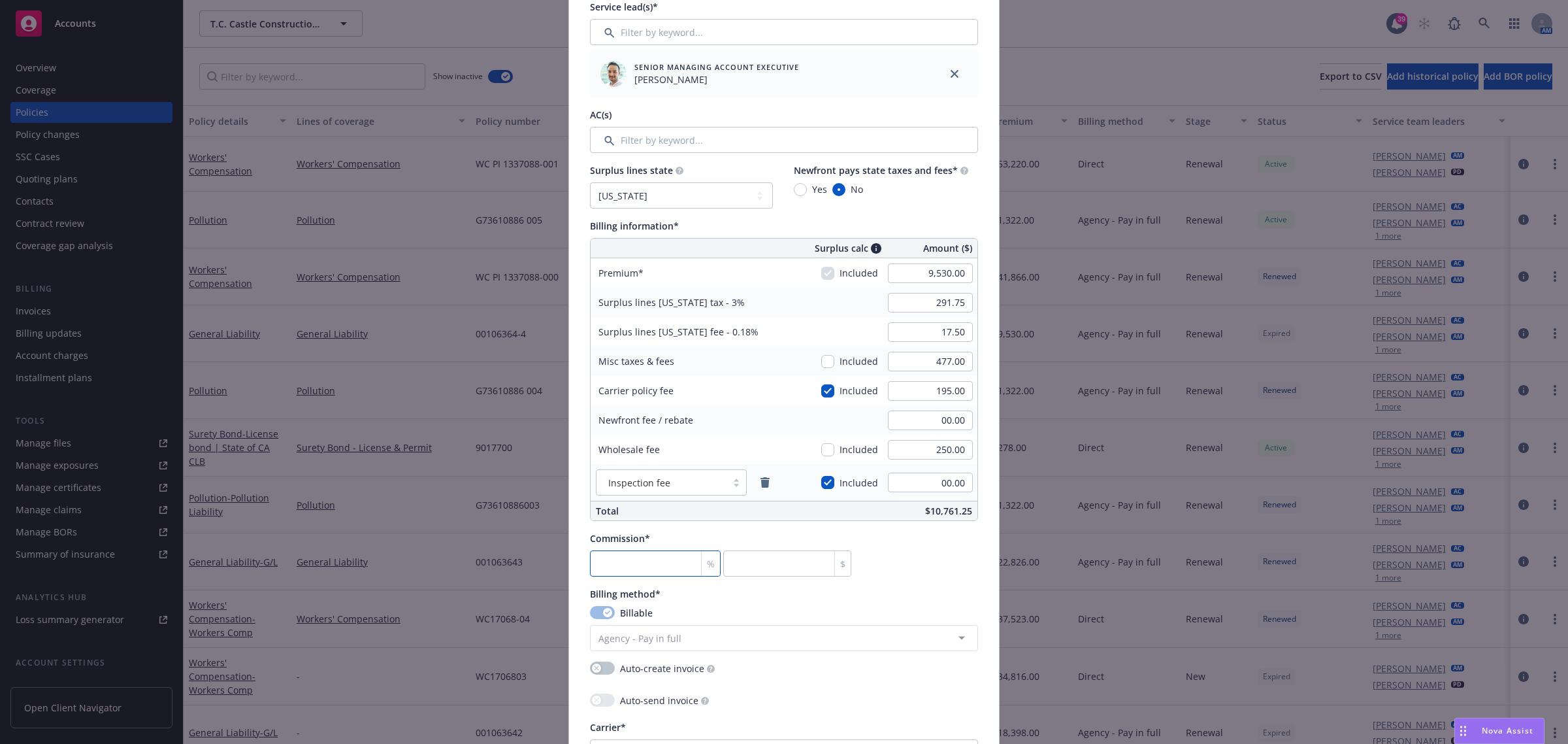
type input "1"
type input "95.3"
type textarea "x"
type input "10"
type input "953"
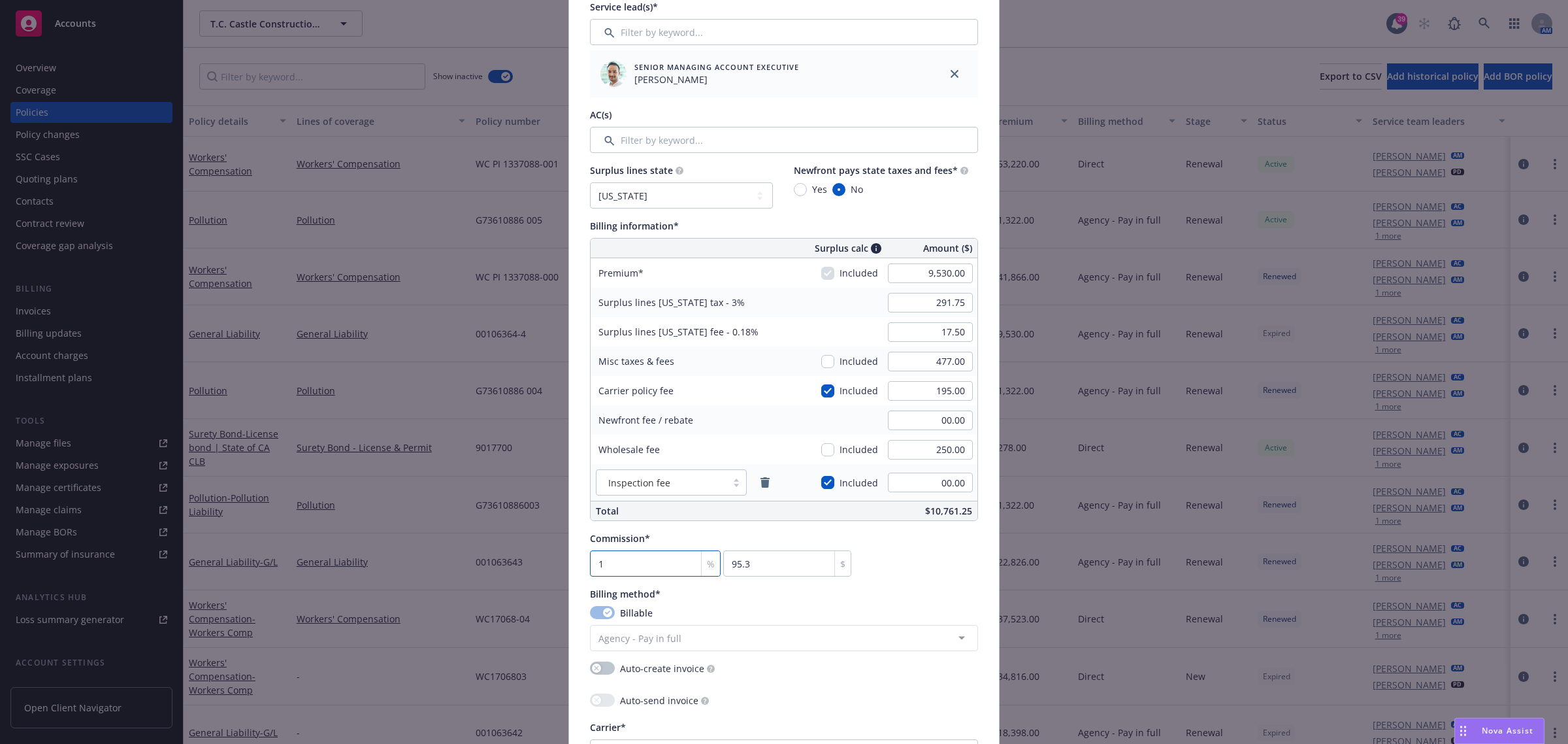
type textarea "x"
type input "10"
drag, startPoint x: 942, startPoint y: 363, endPoint x: 961, endPoint y: 361, distance: 19.1
click at [942, 363] on input "477.00" at bounding box center [930, 361] width 85 height 20
type textarea "x"
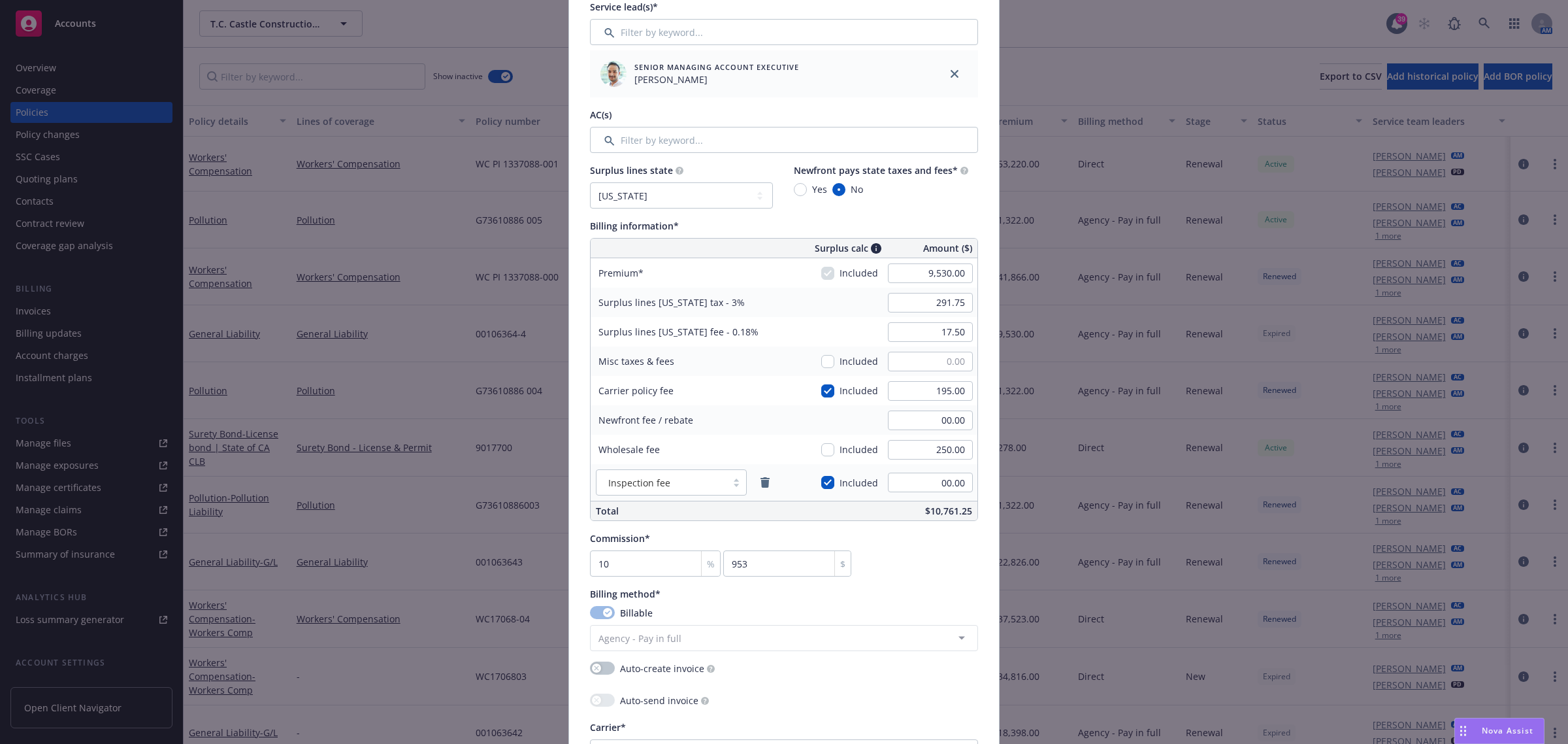
type input "00.00"
type textarea "x"
click at [741, 377] on div "Carrier policy fee" at bounding box center [689, 391] width 196 height 30
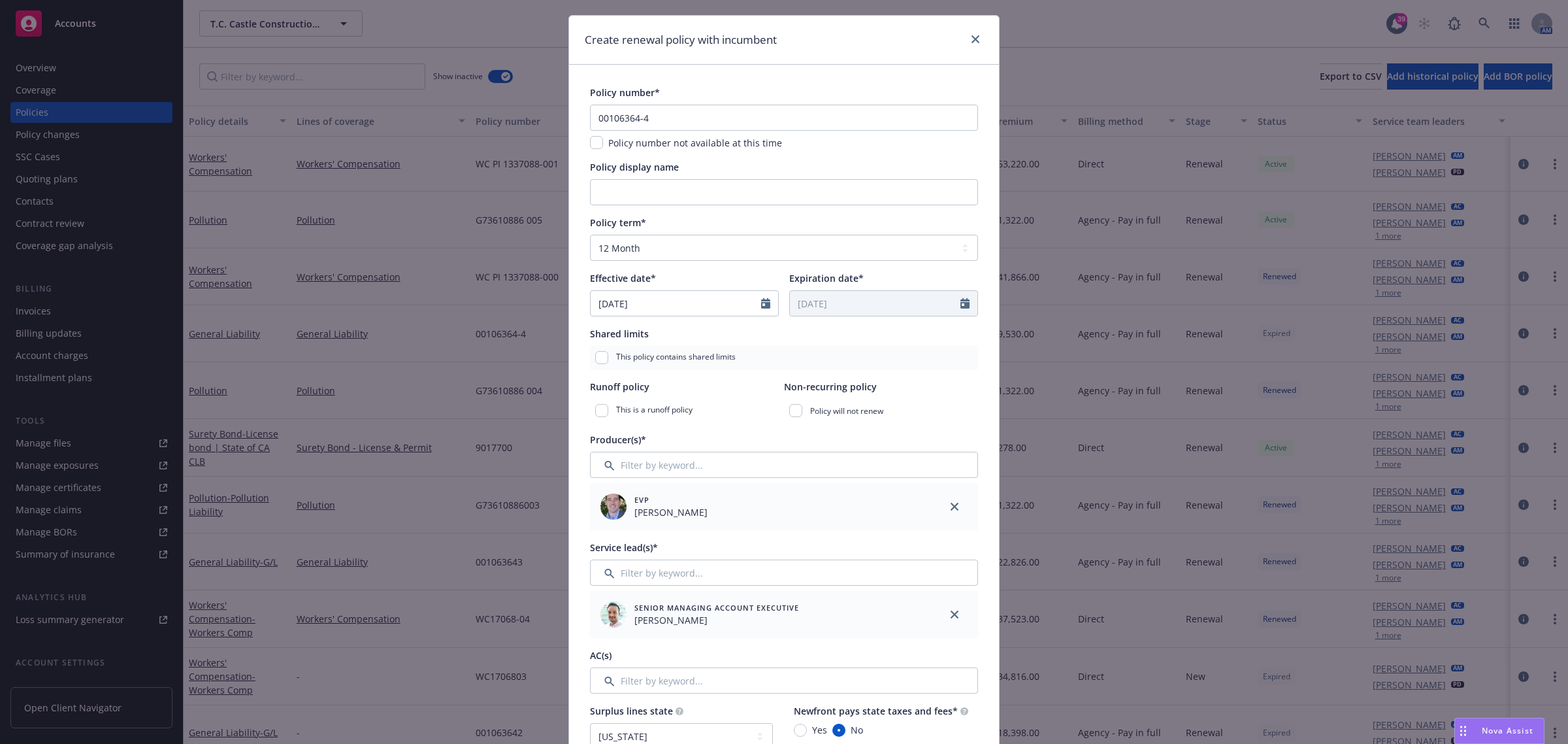
scroll to position [0, 0]
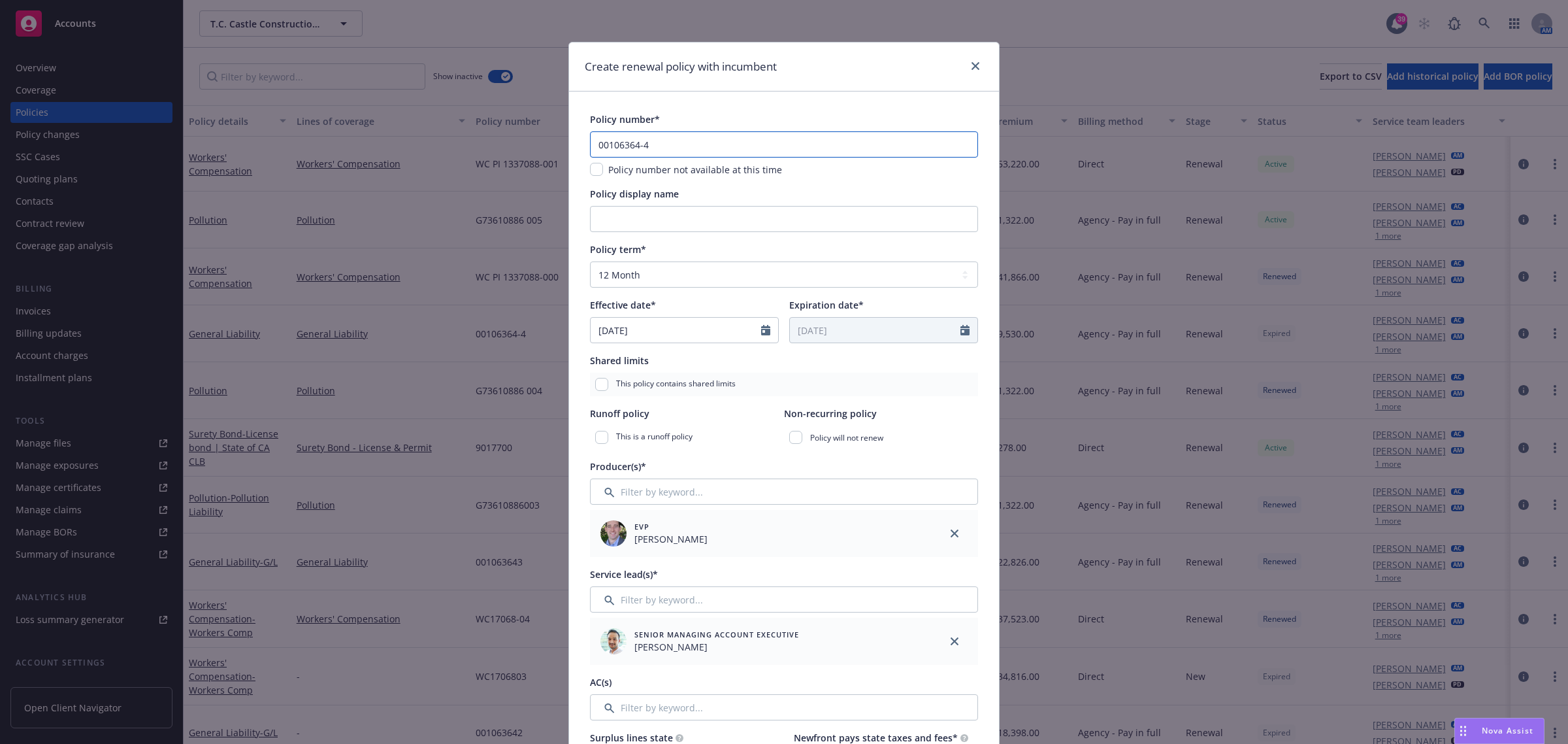
click at [661, 144] on input "00106364-4" at bounding box center [784, 144] width 388 height 26
drag, startPoint x: 661, startPoint y: 144, endPoint x: 520, endPoint y: 144, distance: 141.0
click at [520, 144] on div "Create renewal policy with incumbent Policy number* 00106364-4 Policy number no…" at bounding box center [784, 372] width 1568 height 744
paste input "5"
type input "00106364-5"
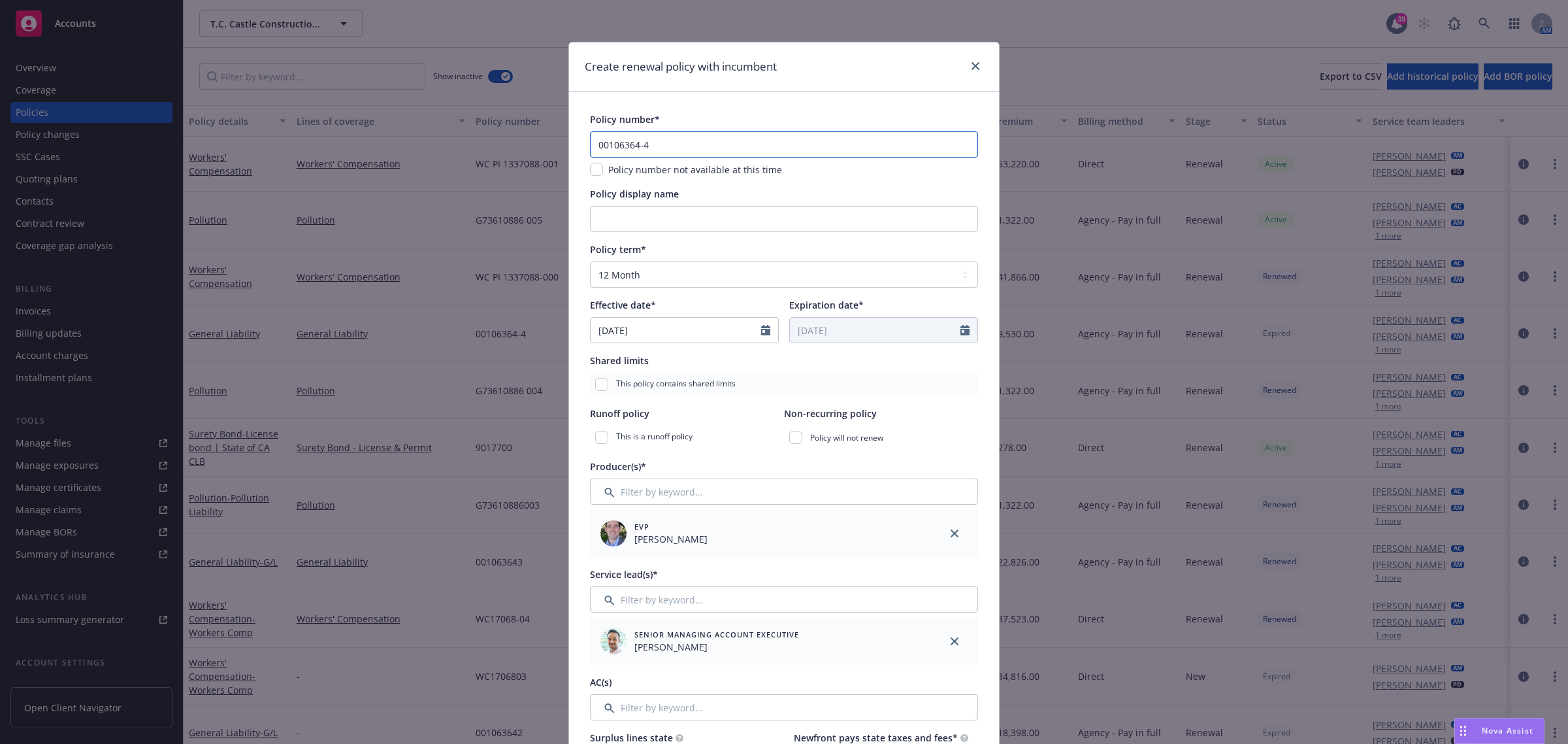
type textarea "x"
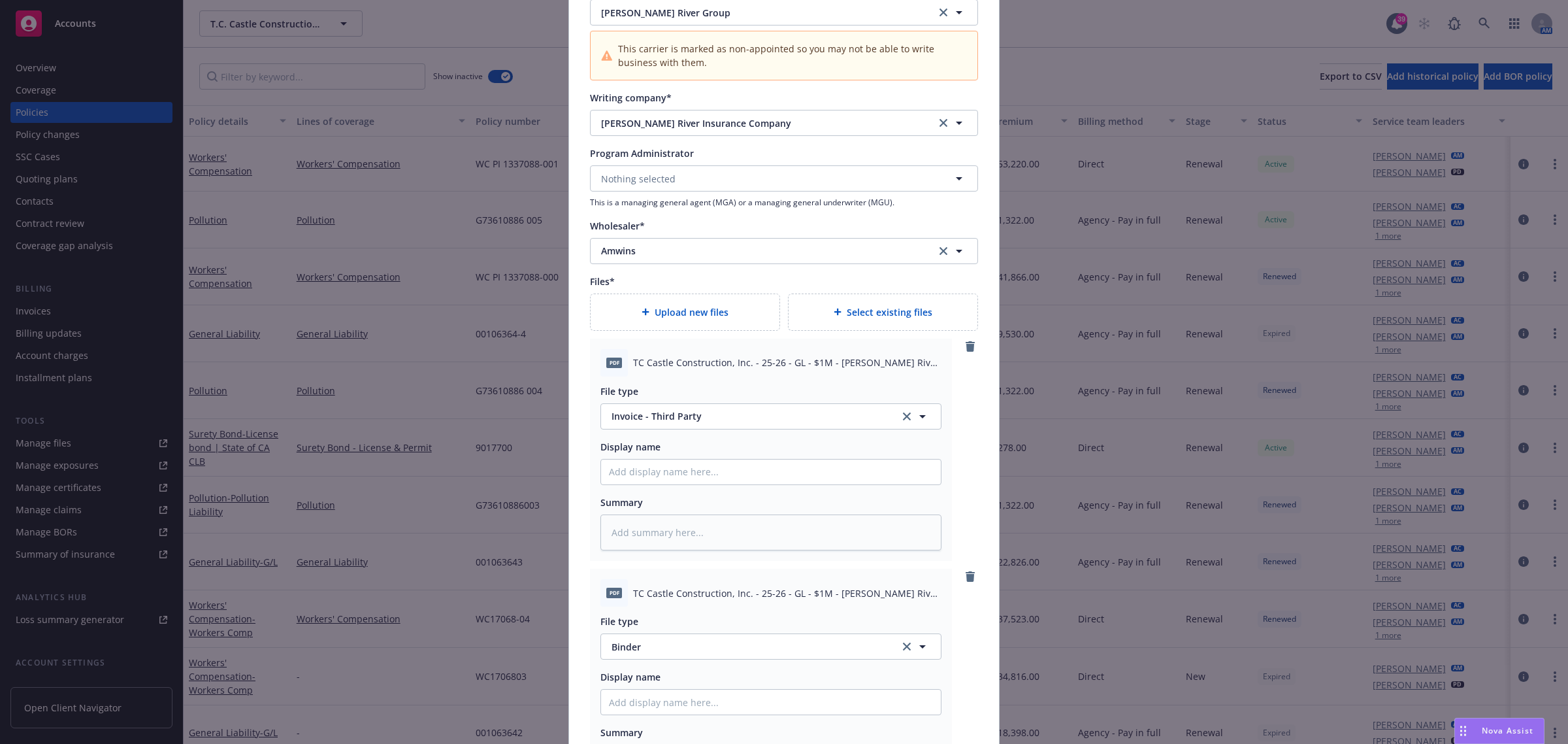
scroll to position [1630, 0]
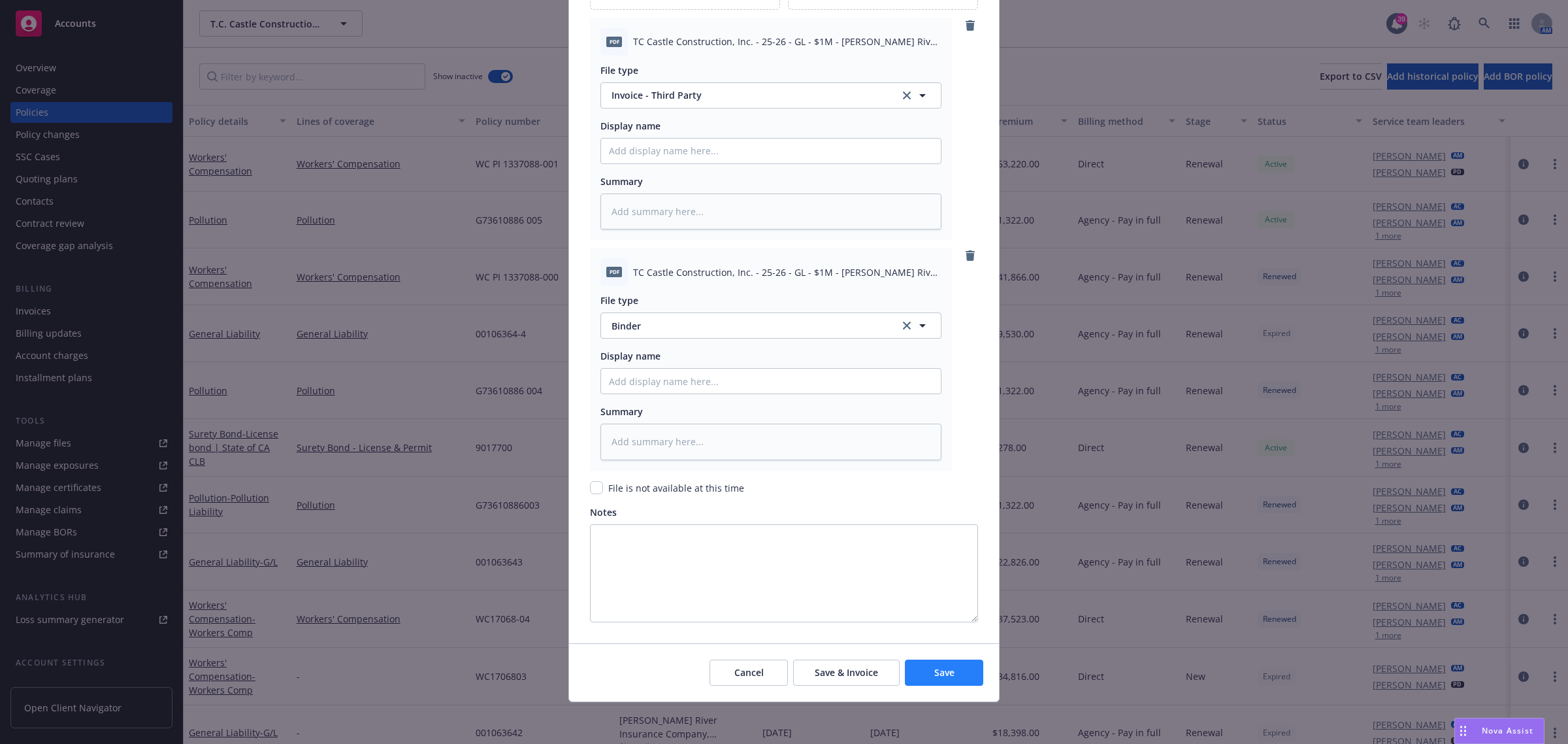
type input "00106364-5"
click at [965, 677] on button "Save" at bounding box center [944, 673] width 78 height 26
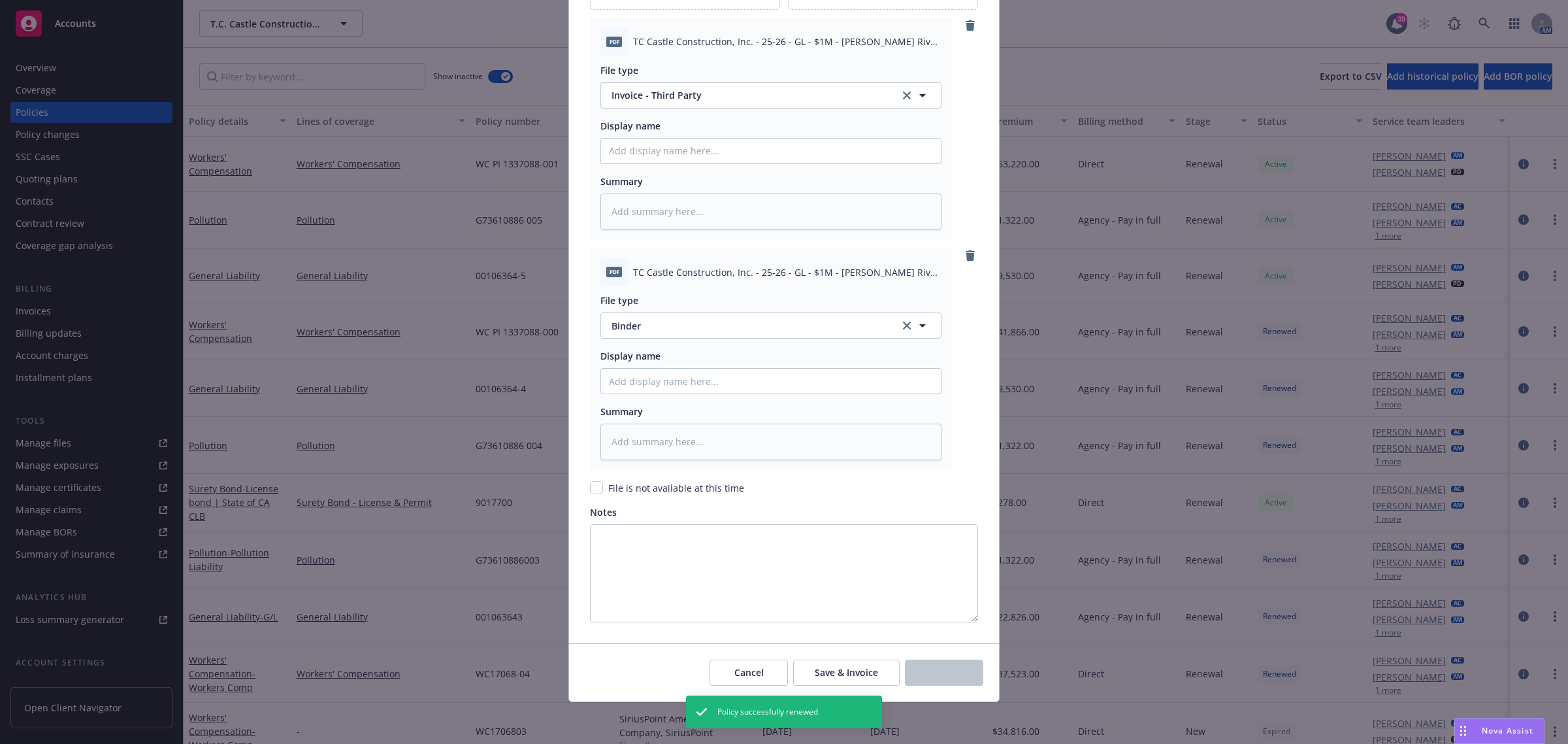
scroll to position [504, 0]
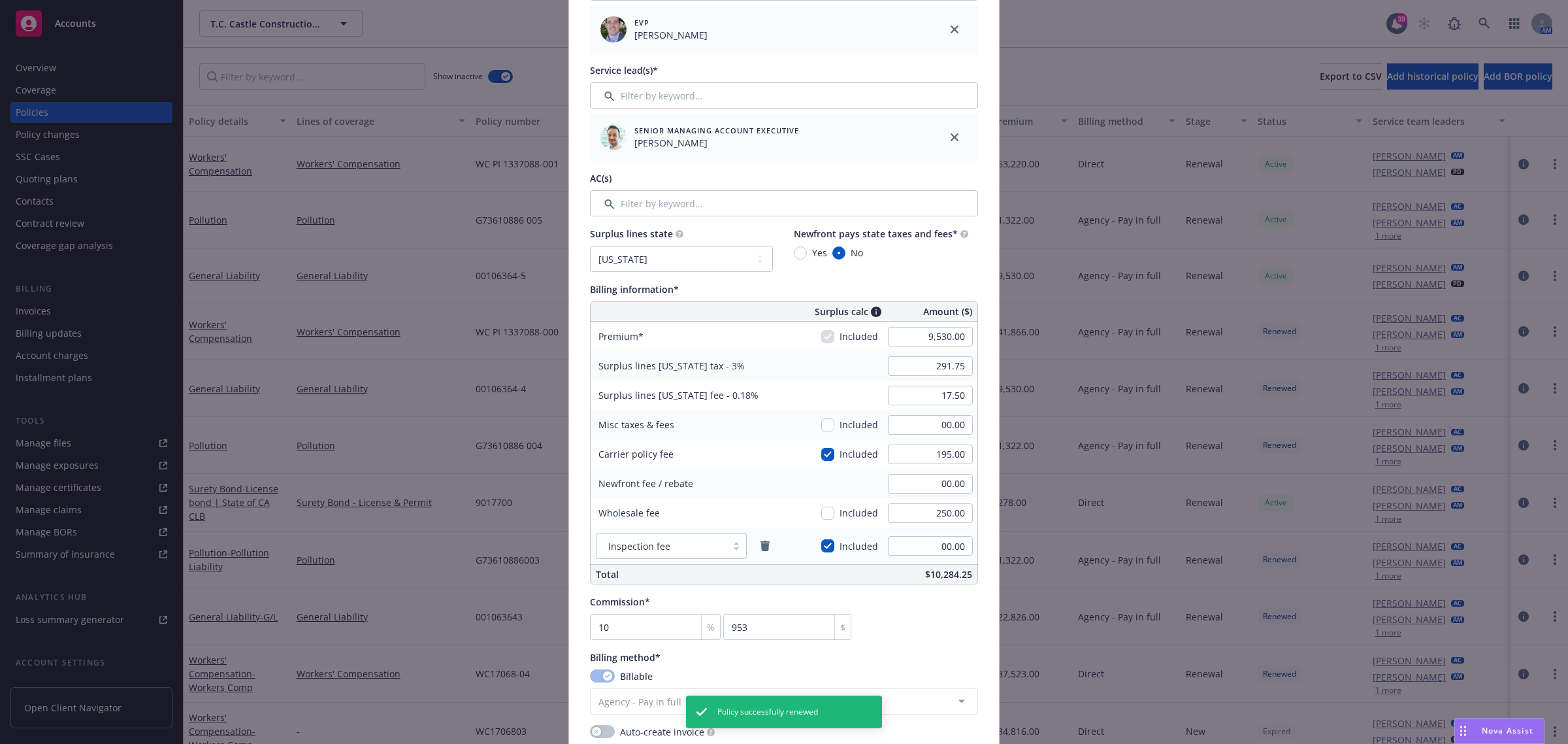
type textarea "x"
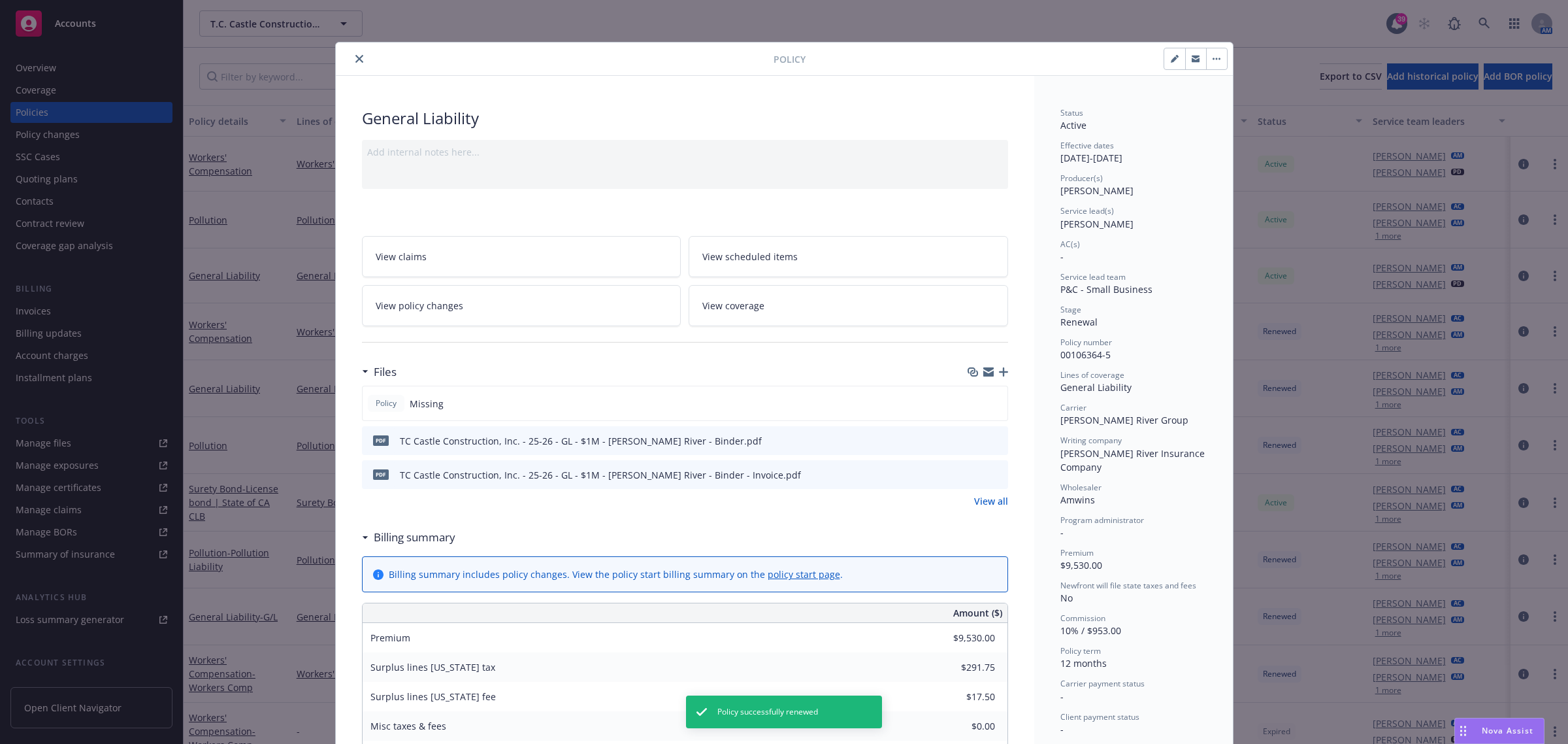
click at [356, 60] on icon "close" at bounding box center [359, 58] width 8 height 8
